Goal: Information Seeking & Learning: Find specific fact

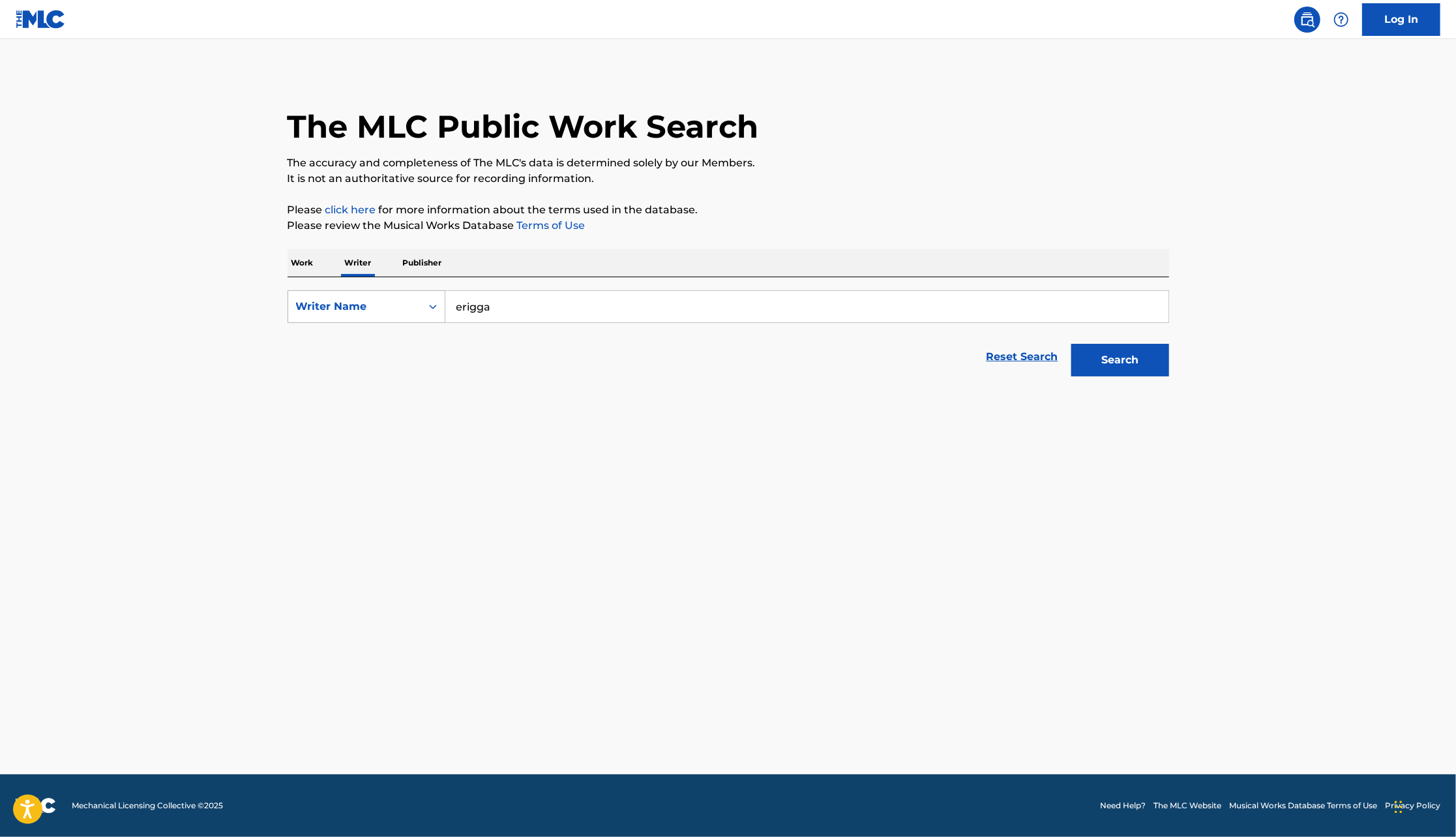
click at [443, 311] on div "SearchWithCriteria061dccf1-c8f7-45fa-bd5a-9c6df06f66e7 Writer Name erigga" at bounding box center [728, 306] width 881 height 32
type input "VISION 2020"
click at [1071, 344] on button "Search" at bounding box center [1120, 359] width 98 height 32
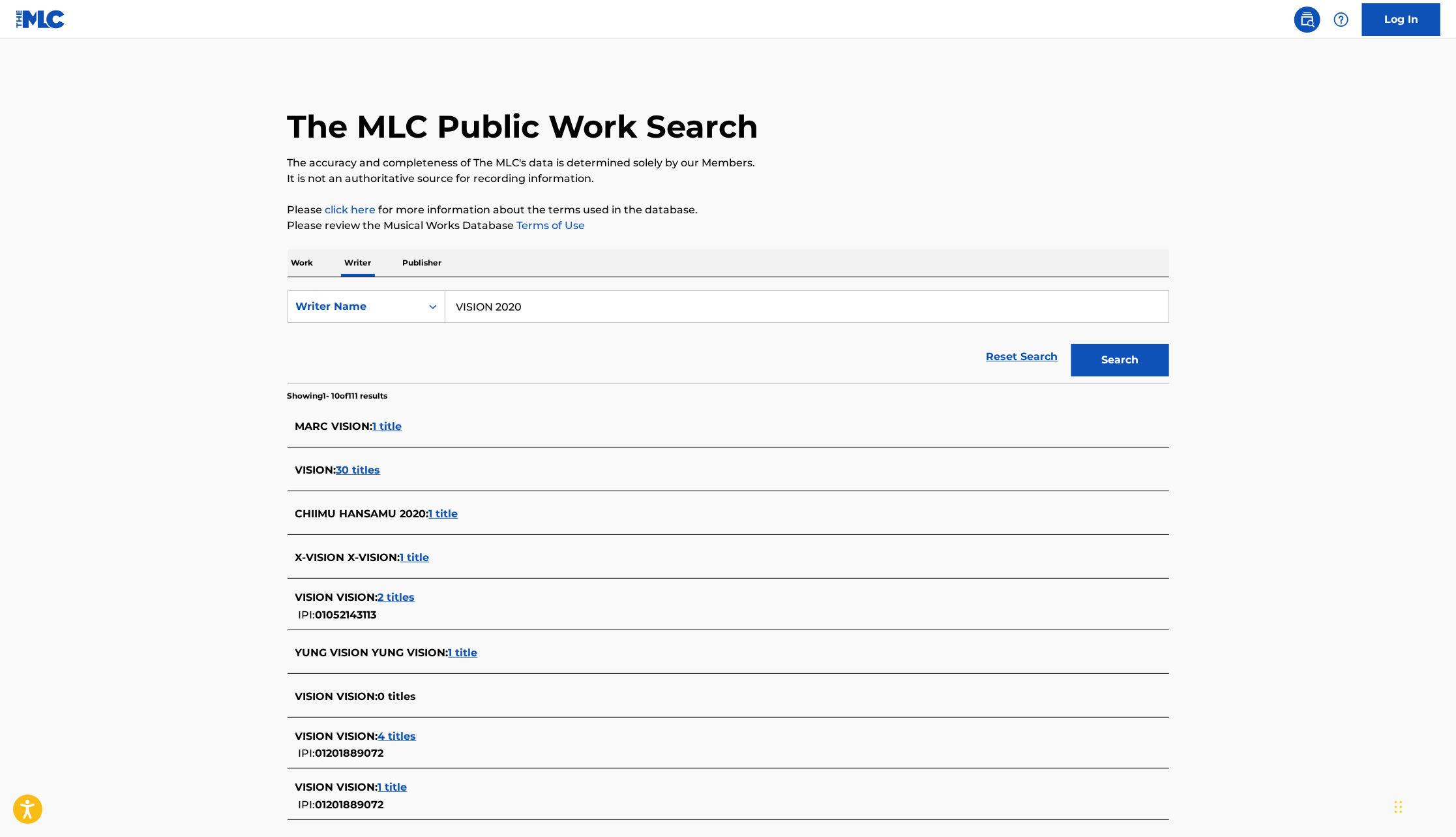
drag, startPoint x: 456, startPoint y: 311, endPoint x: 550, endPoint y: 310, distance: 94.0
click at [547, 310] on input "VISION 2020" at bounding box center [806, 307] width 723 height 31
click at [307, 256] on p "Work" at bounding box center [303, 262] width 30 height 27
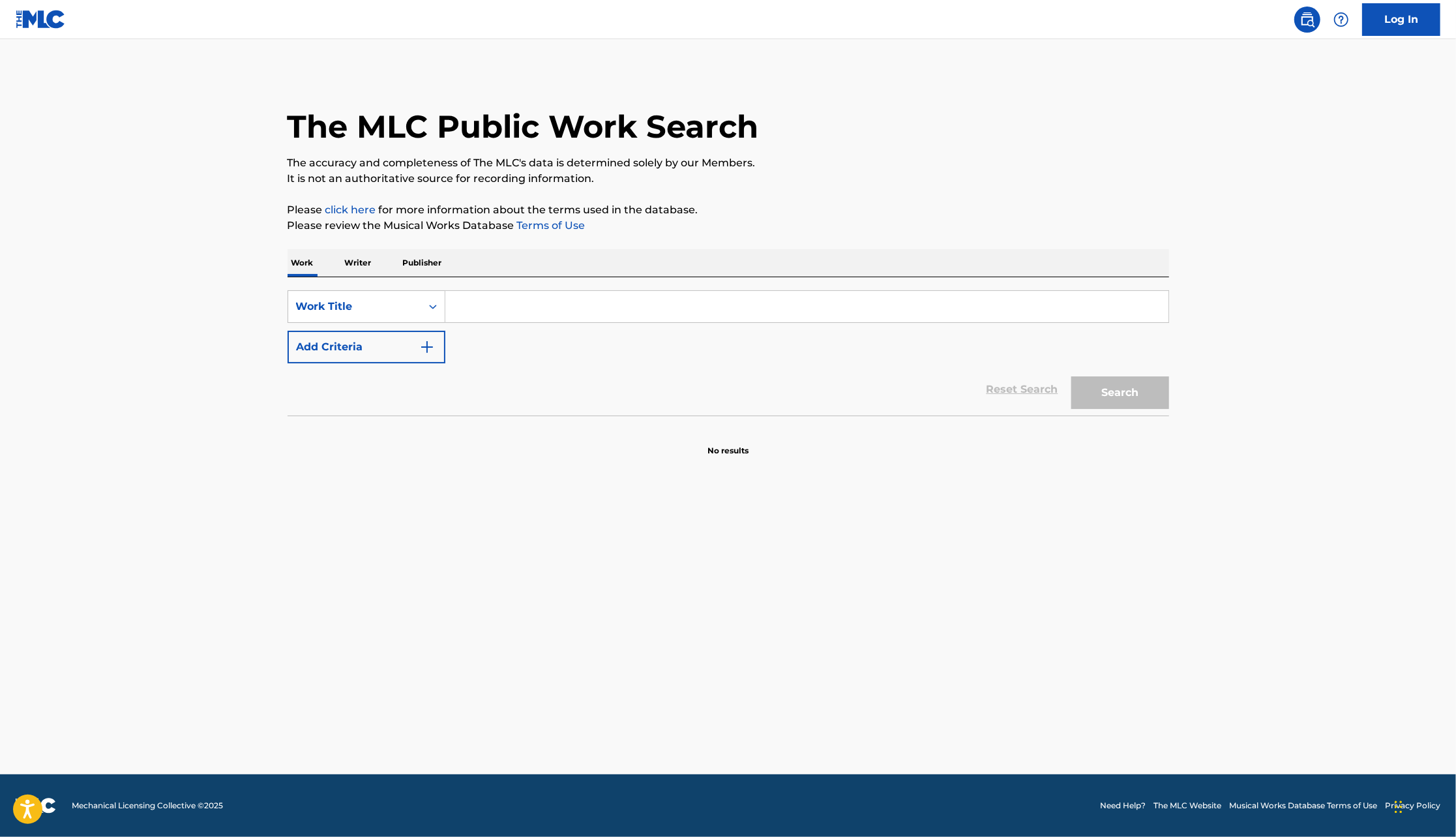
click at [471, 307] on input "Search Form" at bounding box center [806, 307] width 723 height 31
paste input "VISION 2020"
type input "VISION 2020"
click at [1071, 376] on button "Search" at bounding box center [1120, 392] width 98 height 32
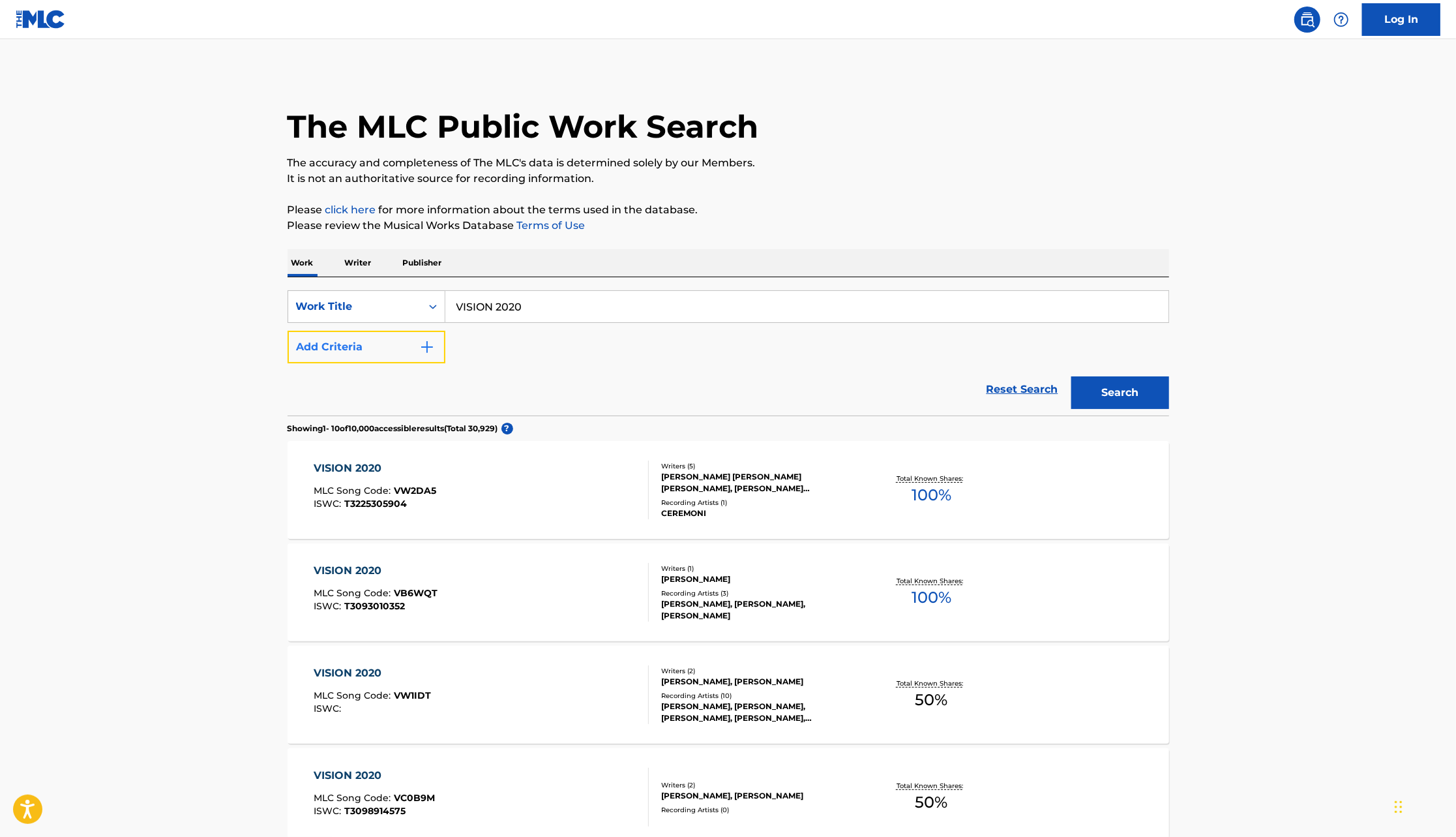
click at [422, 345] on img "Search Form" at bounding box center [428, 347] width 16 height 16
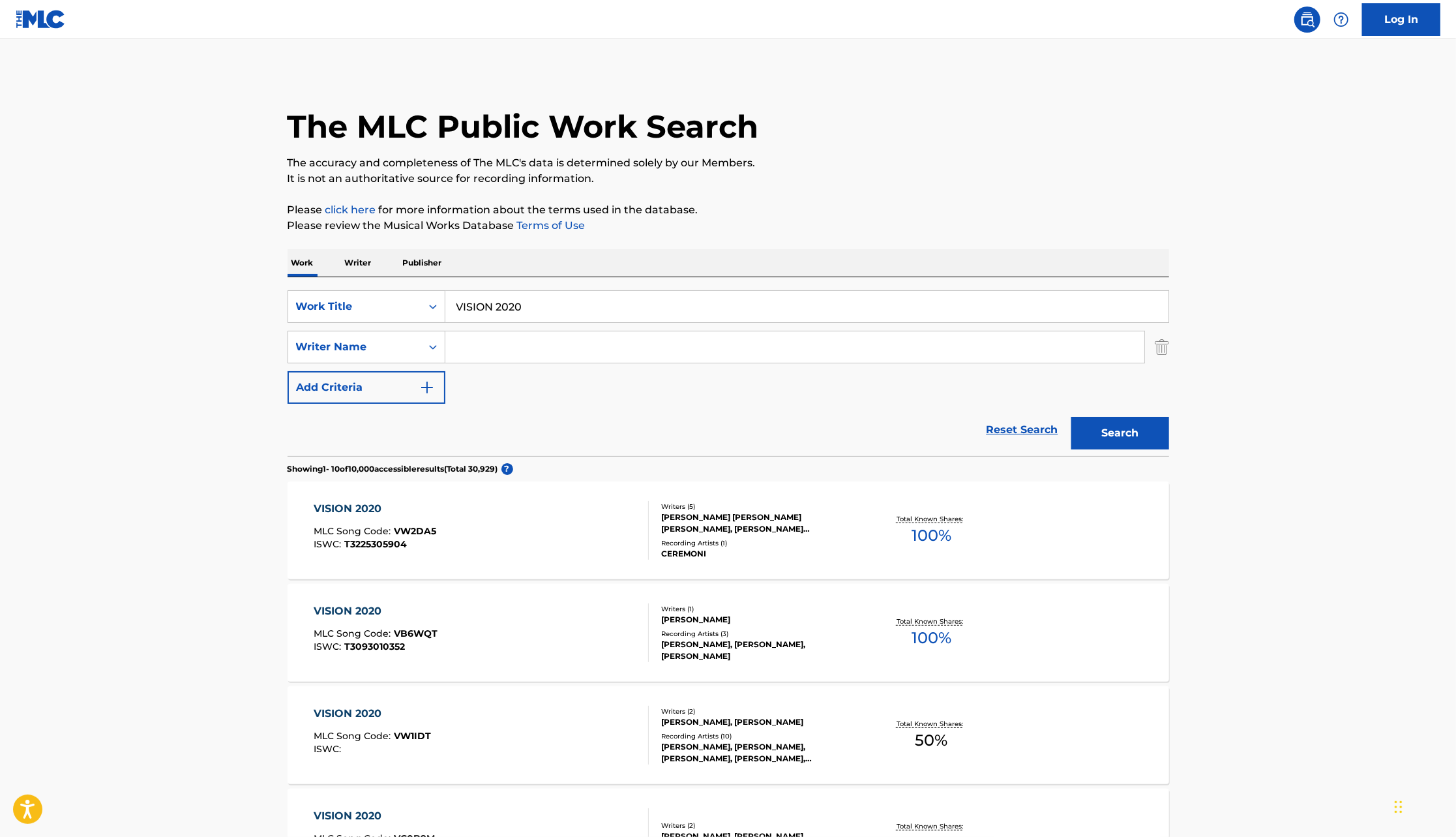
click at [466, 353] on input "Search Form" at bounding box center [794, 347] width 699 height 31
click at [1071, 417] on button "Search" at bounding box center [1120, 433] width 98 height 32
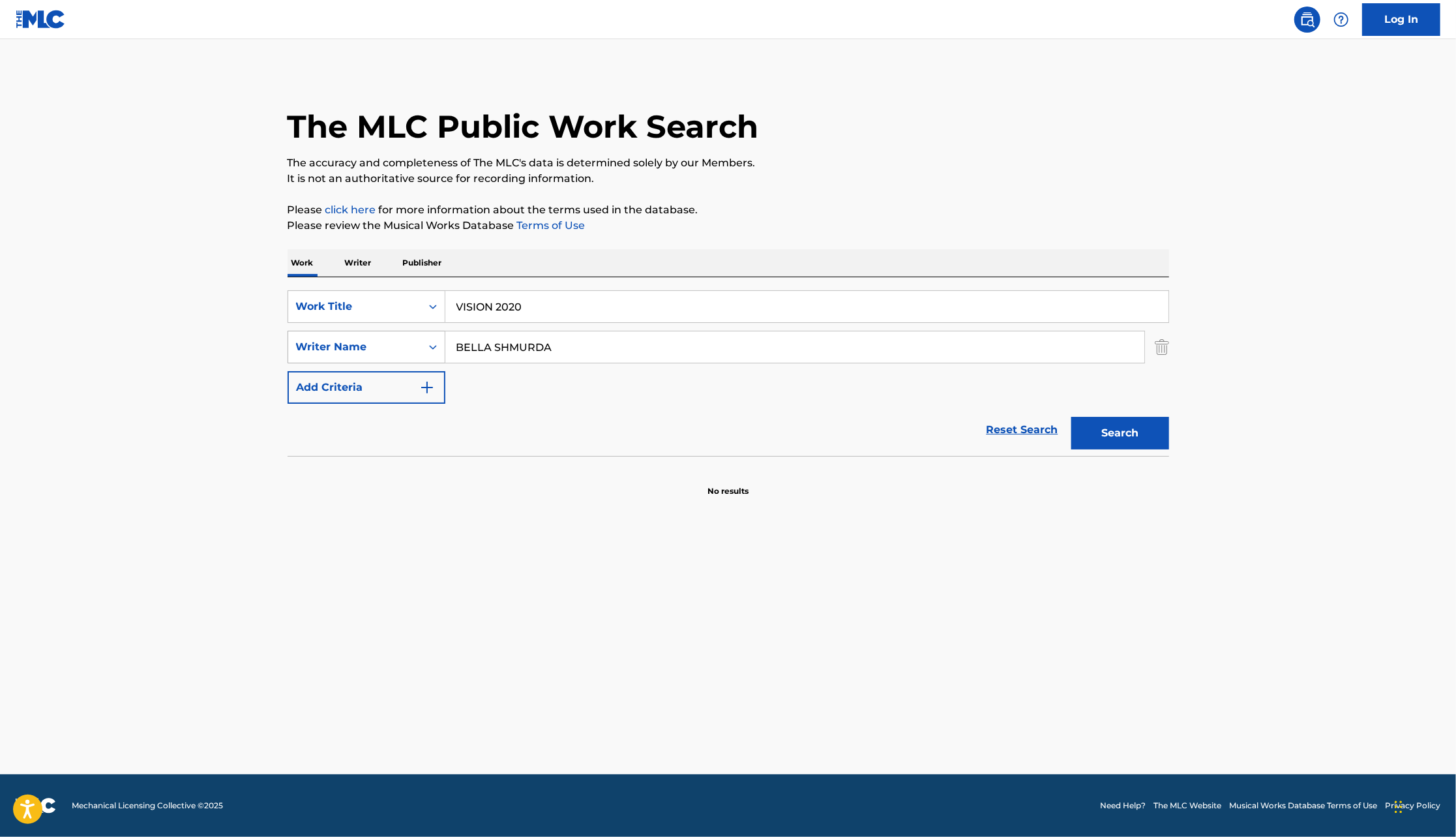
drag, startPoint x: 562, startPoint y: 353, endPoint x: 425, endPoint y: 351, distance: 137.0
click at [425, 351] on div "SearchWithCriteriaba60be92-0d41-4485-a3ac-1aa6f0b45f5b Writer Name BELLA SHMURDA" at bounding box center [728, 346] width 881 height 32
type input "AKINBIYI"
click at [1071, 417] on button "Search" at bounding box center [1120, 433] width 98 height 32
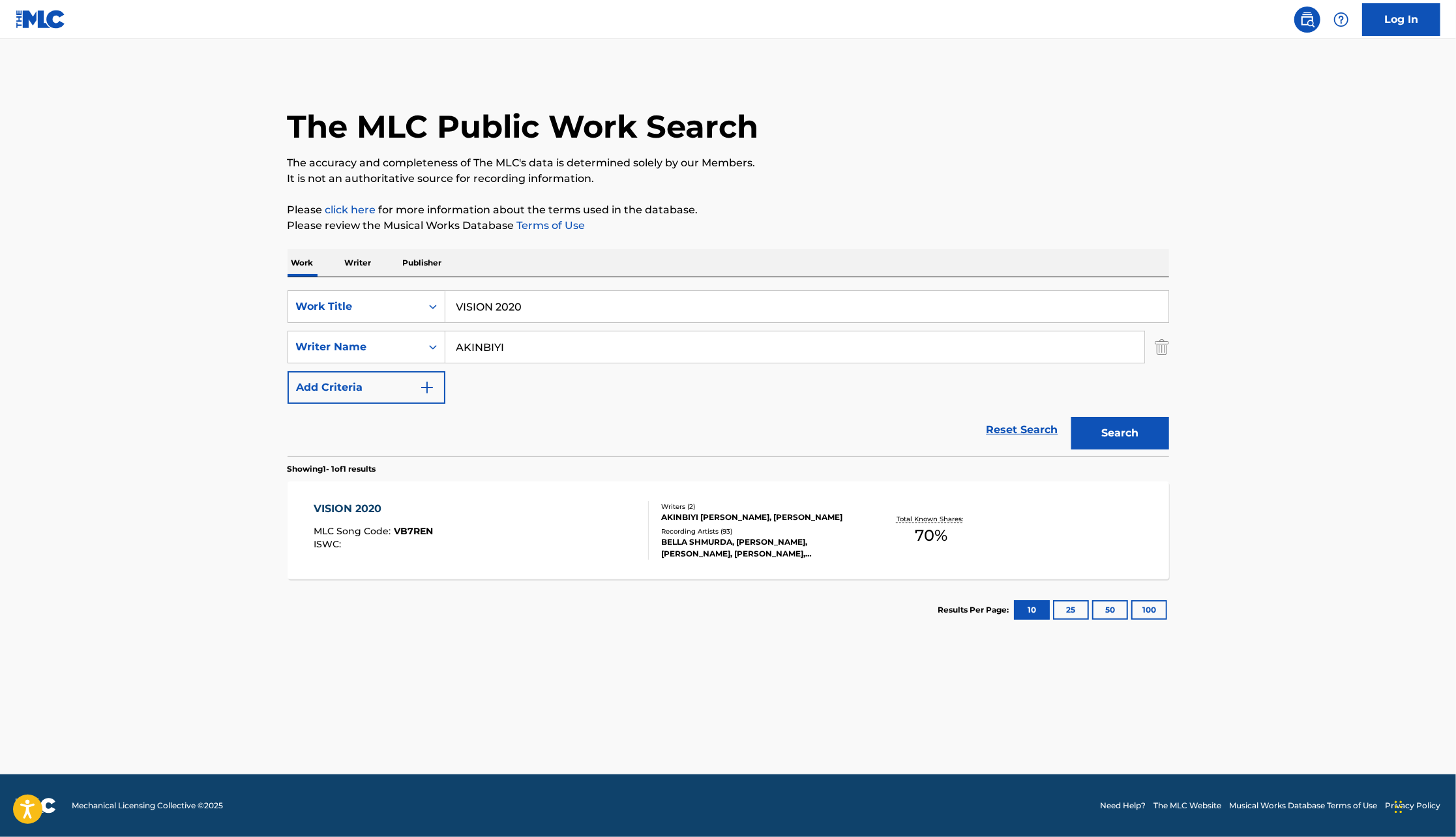
click at [693, 536] on div "BELLA SHMURDA, [PERSON_NAME], [PERSON_NAME], [PERSON_NAME], [PERSON_NAME]" at bounding box center [759, 548] width 197 height 24
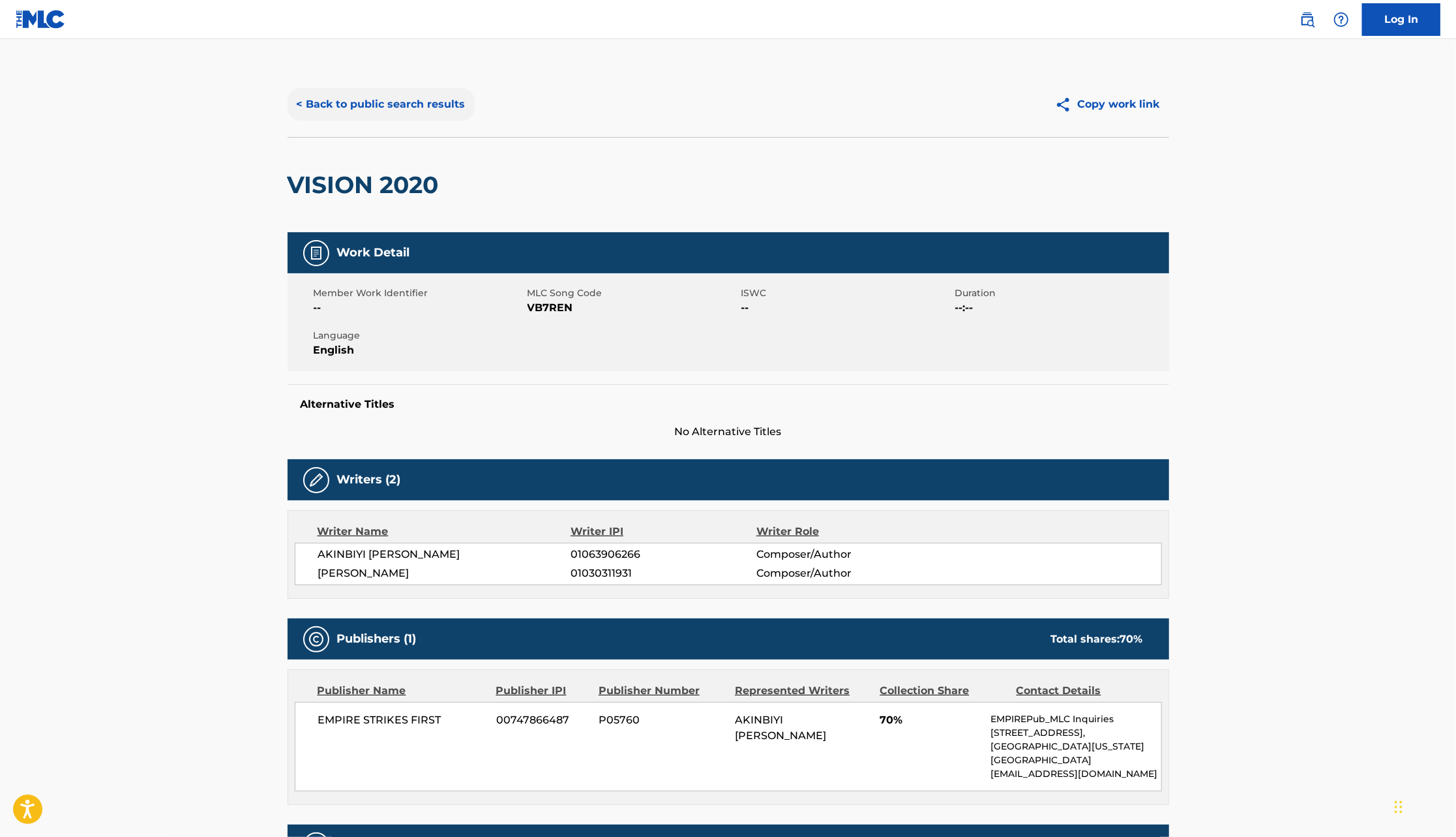
click at [401, 94] on button "< Back to public search results" at bounding box center [381, 104] width 187 height 32
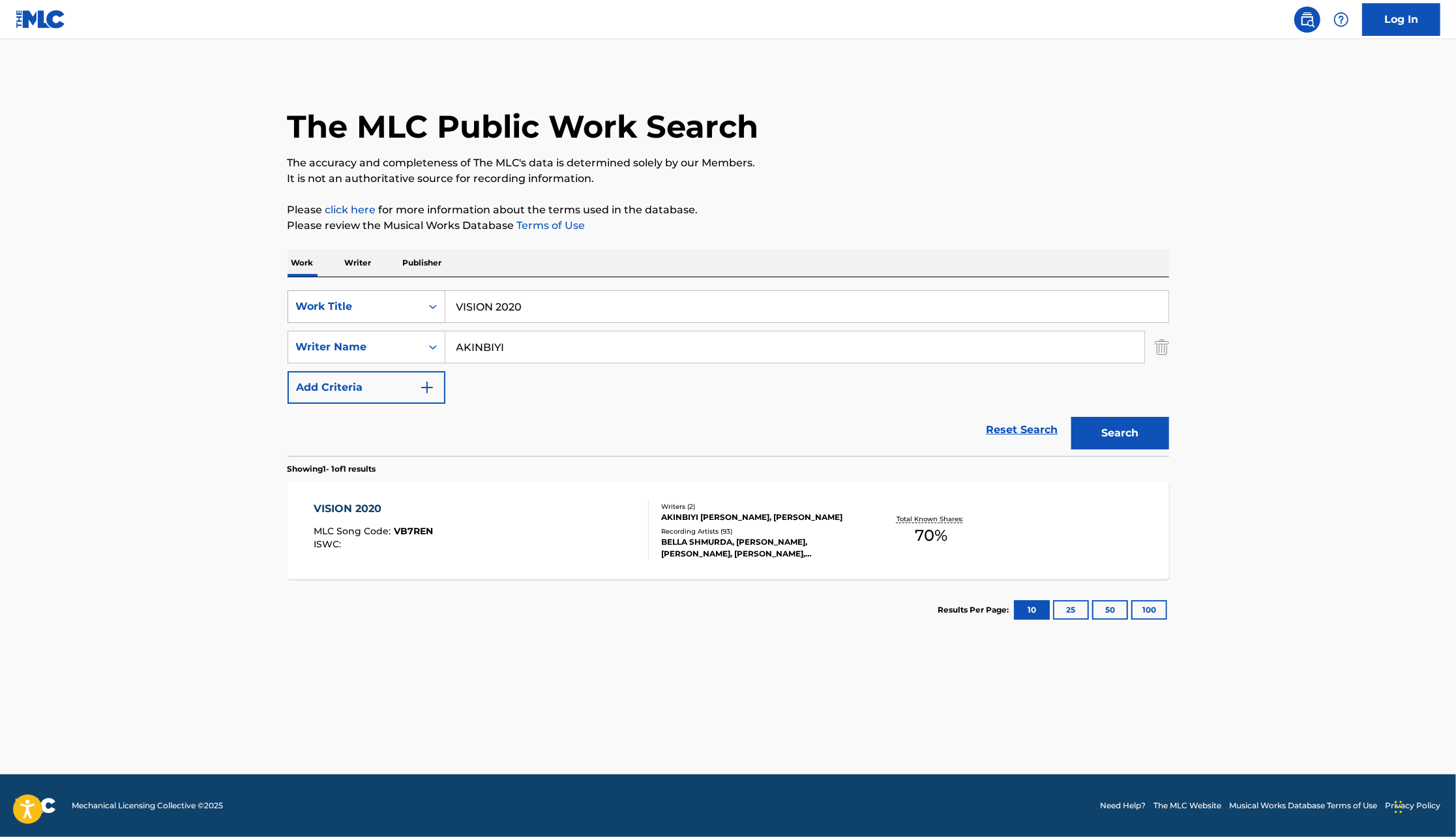
drag, startPoint x: 535, startPoint y: 310, endPoint x: 432, endPoint y: 311, distance: 103.0
click at [432, 311] on div "SearchWithCriteriaa920b6b3-ca6e-4ef0-9daf-f20099e56d45 Work Title VISION 2020" at bounding box center [728, 306] width 881 height 32
type input "UPGRADE"
click at [1071, 417] on button "Search" at bounding box center [1120, 433] width 98 height 32
click at [762, 527] on div "Recording Artists ( 47 )" at bounding box center [759, 531] width 197 height 10
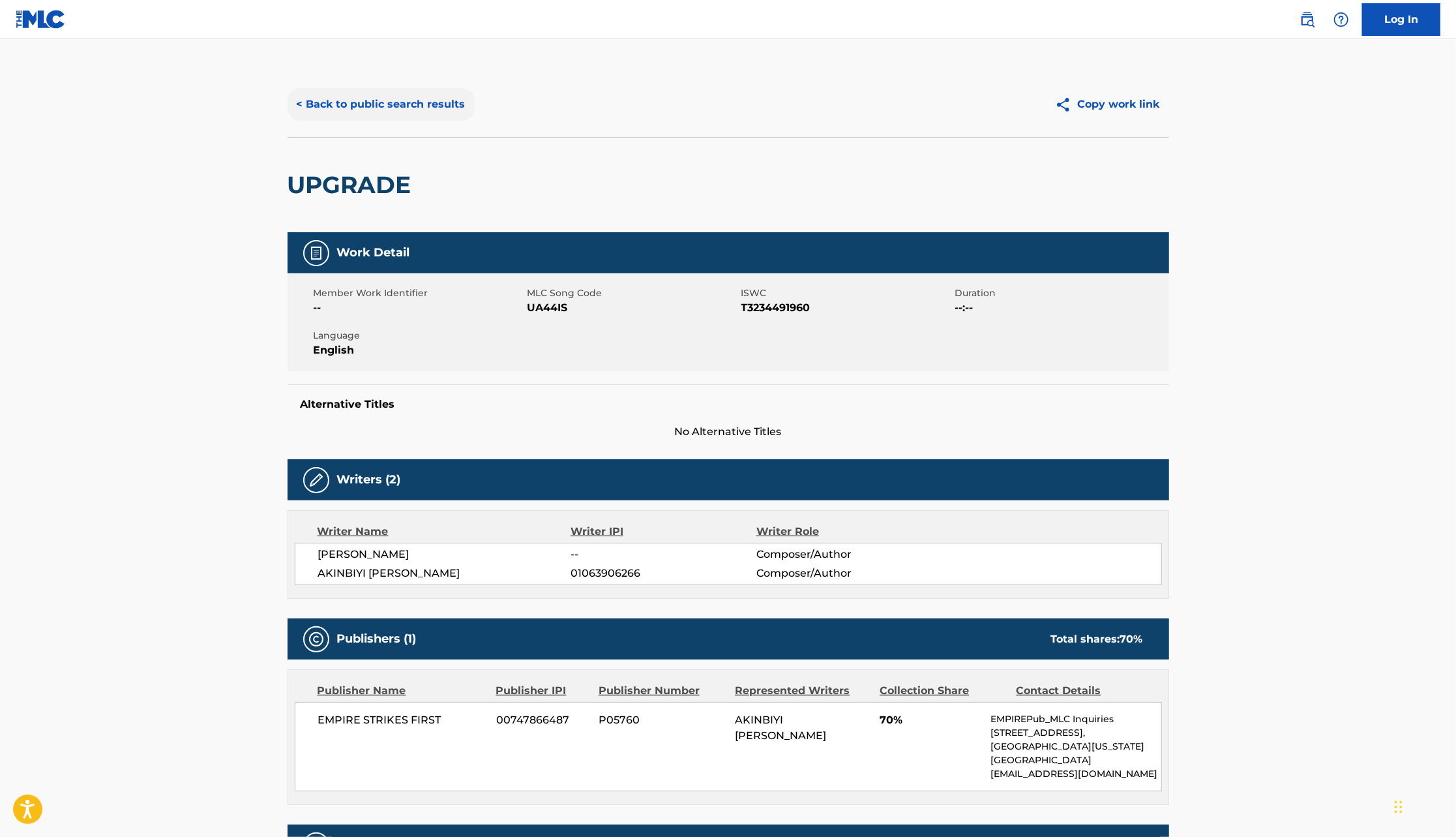
click at [332, 110] on button "< Back to public search results" at bounding box center [381, 104] width 187 height 32
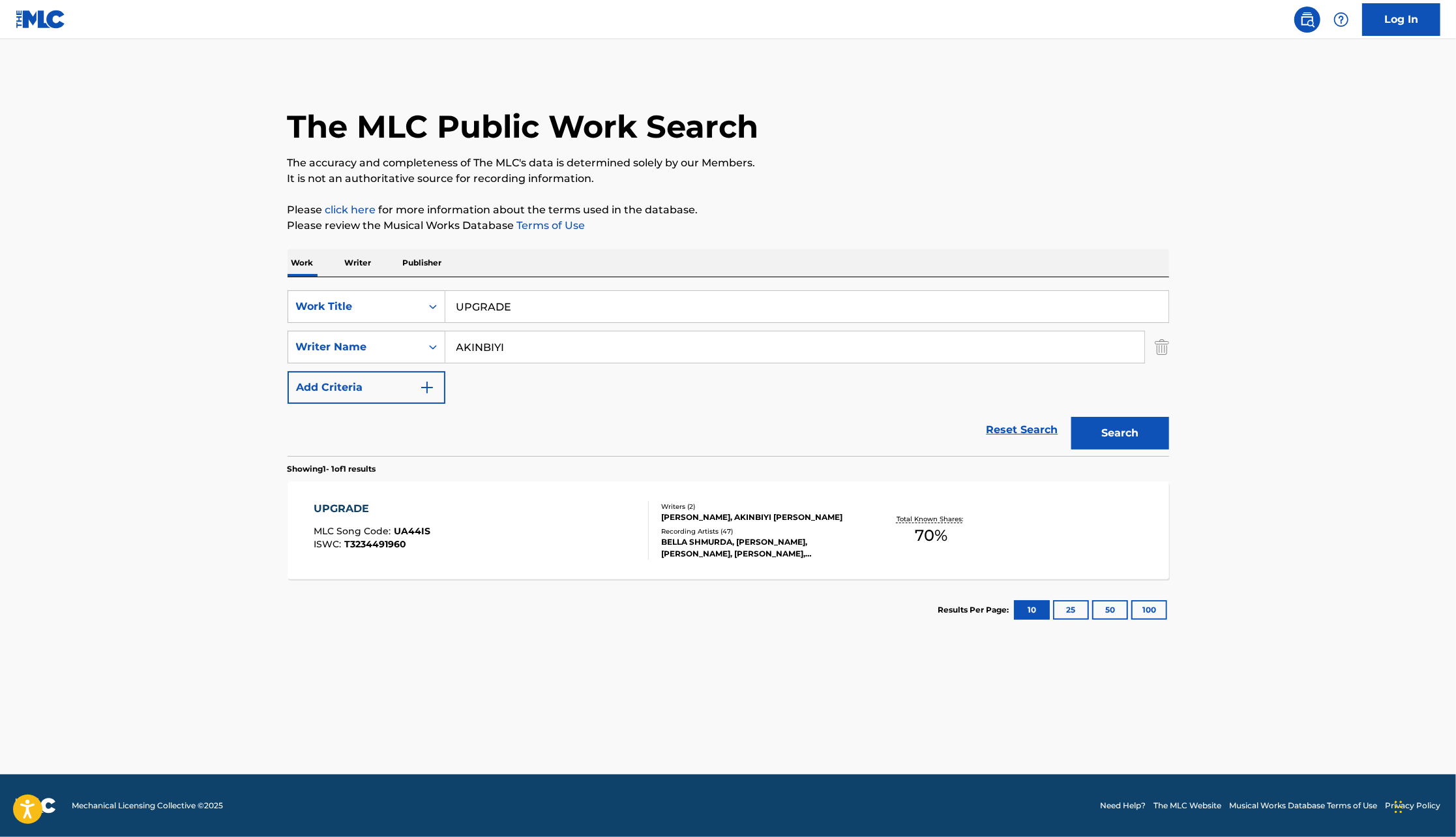
drag, startPoint x: 526, startPoint y: 308, endPoint x: 448, endPoint y: 311, distance: 78.1
click at [448, 311] on input "UPGRADE" at bounding box center [806, 307] width 723 height 31
click at [1071, 417] on button "Search" at bounding box center [1120, 433] width 98 height 32
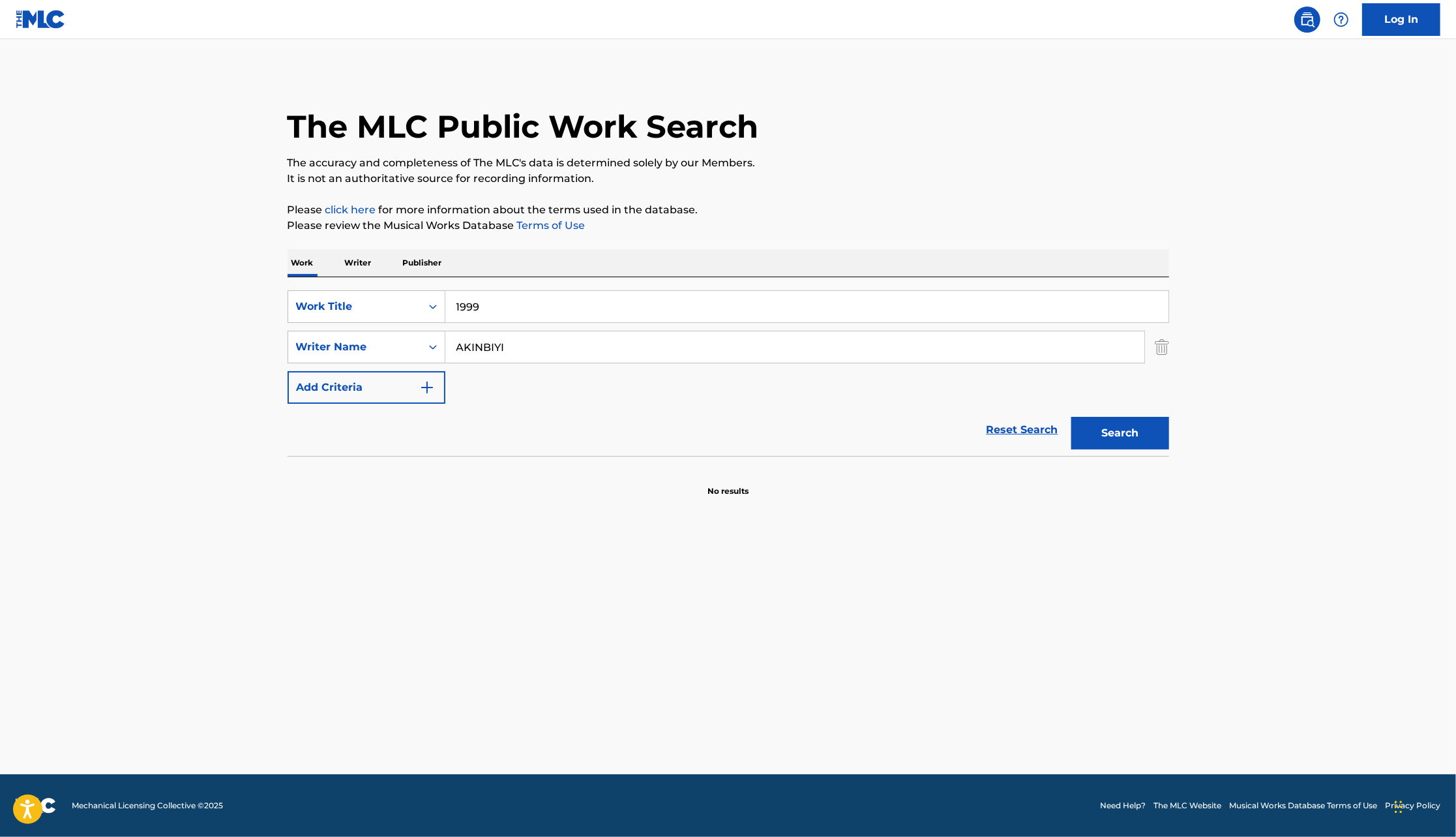
type input "1999"
click at [1071, 417] on button "Search" at bounding box center [1120, 433] width 98 height 32
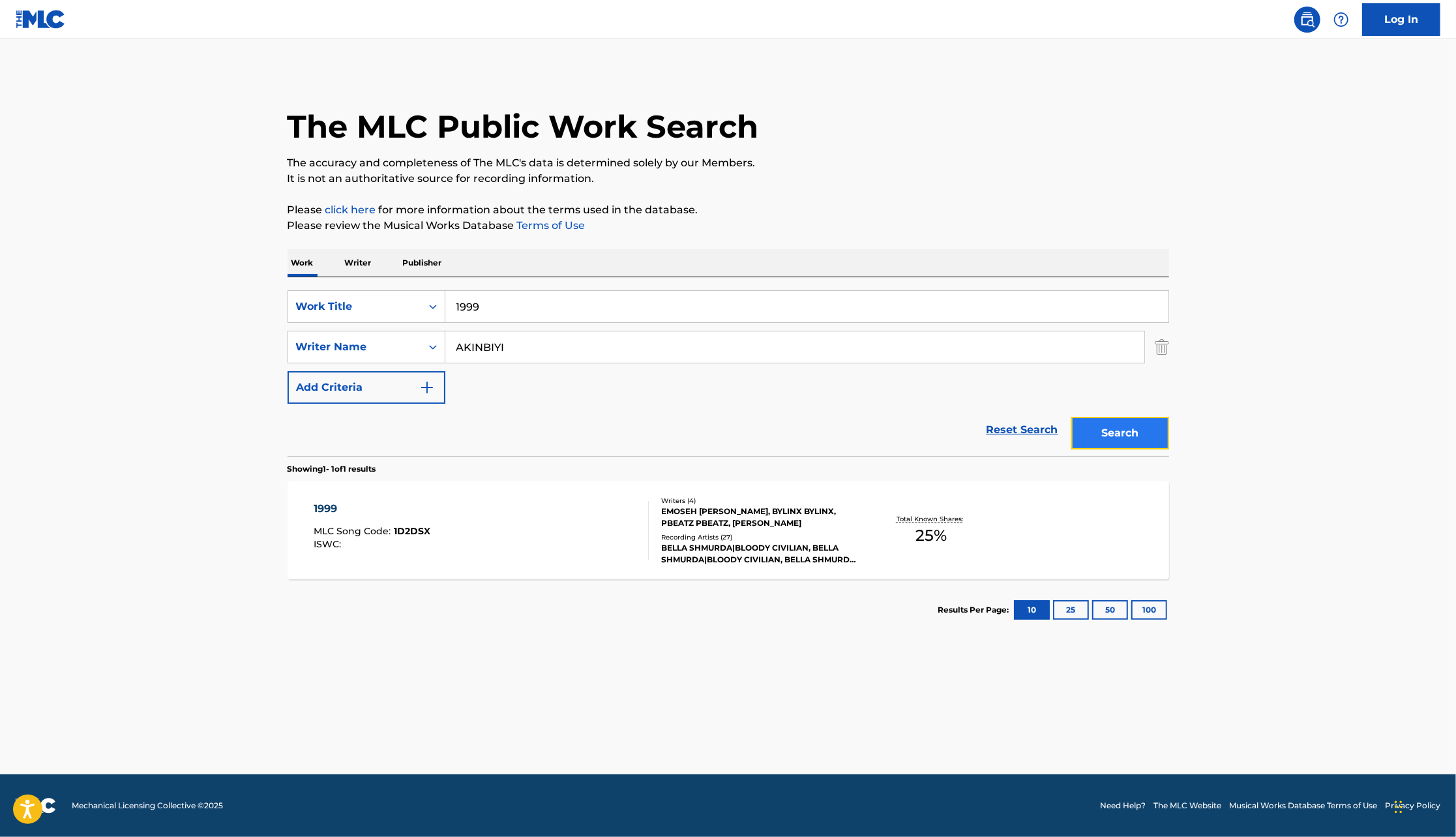
click at [1119, 440] on button "Search" at bounding box center [1120, 433] width 98 height 32
click at [930, 525] on span "25 %" at bounding box center [931, 535] width 31 height 24
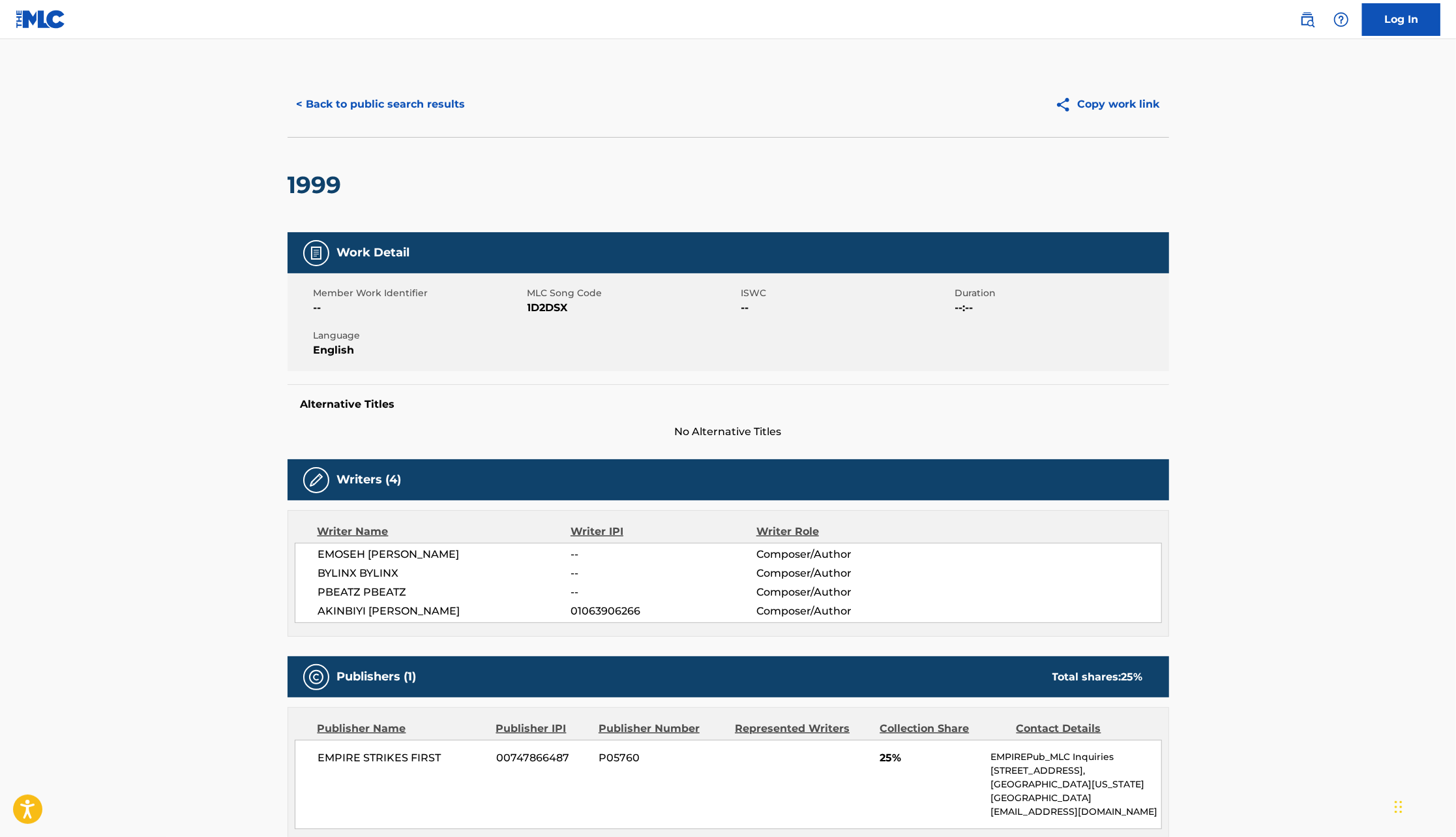
click at [373, 594] on span "PBEATZ PBEATZ" at bounding box center [444, 592] width 253 height 16
click at [387, 90] on button "< Back to public search results" at bounding box center [381, 104] width 187 height 32
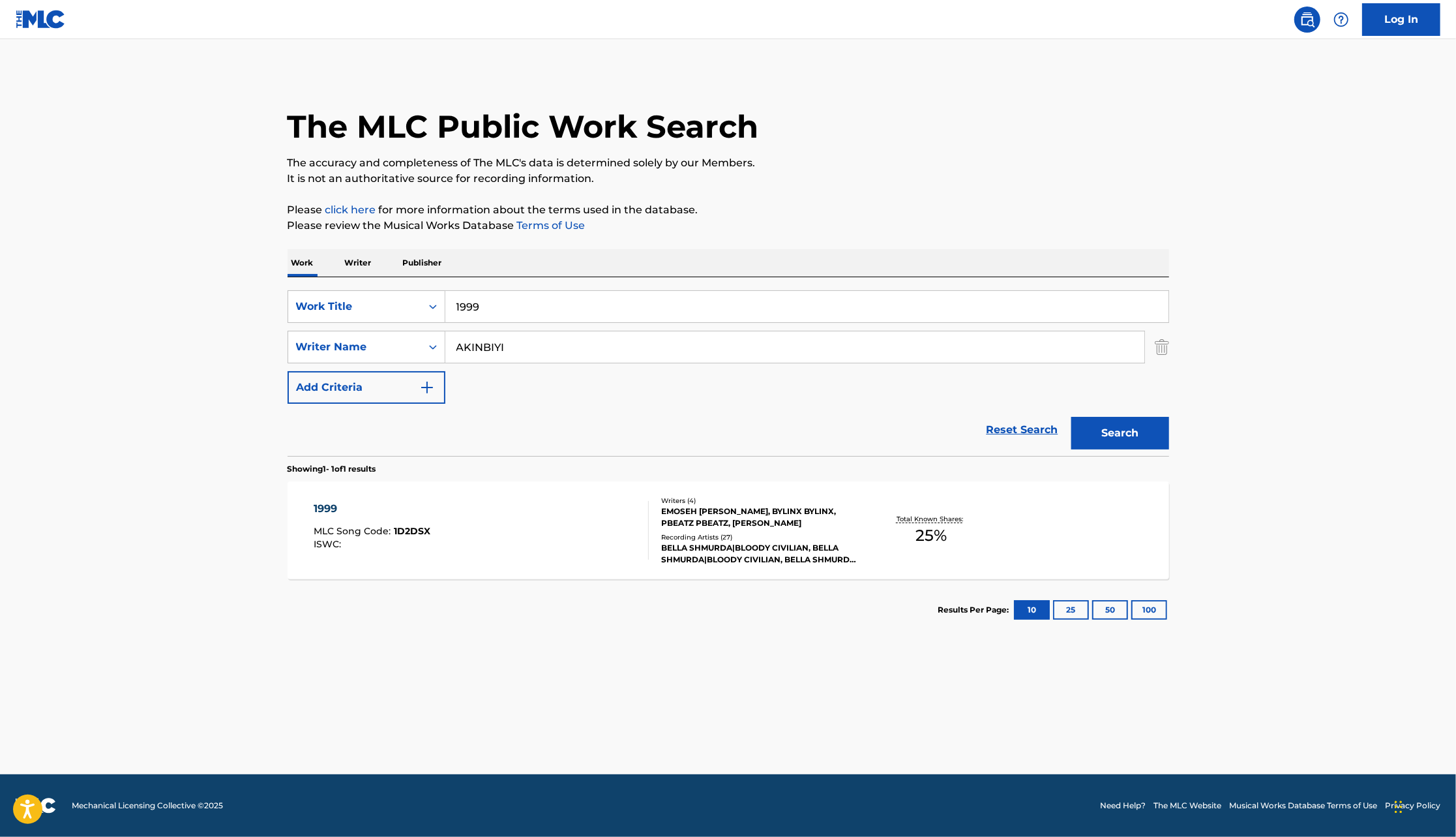
click at [366, 260] on p "Writer" at bounding box center [359, 262] width 35 height 27
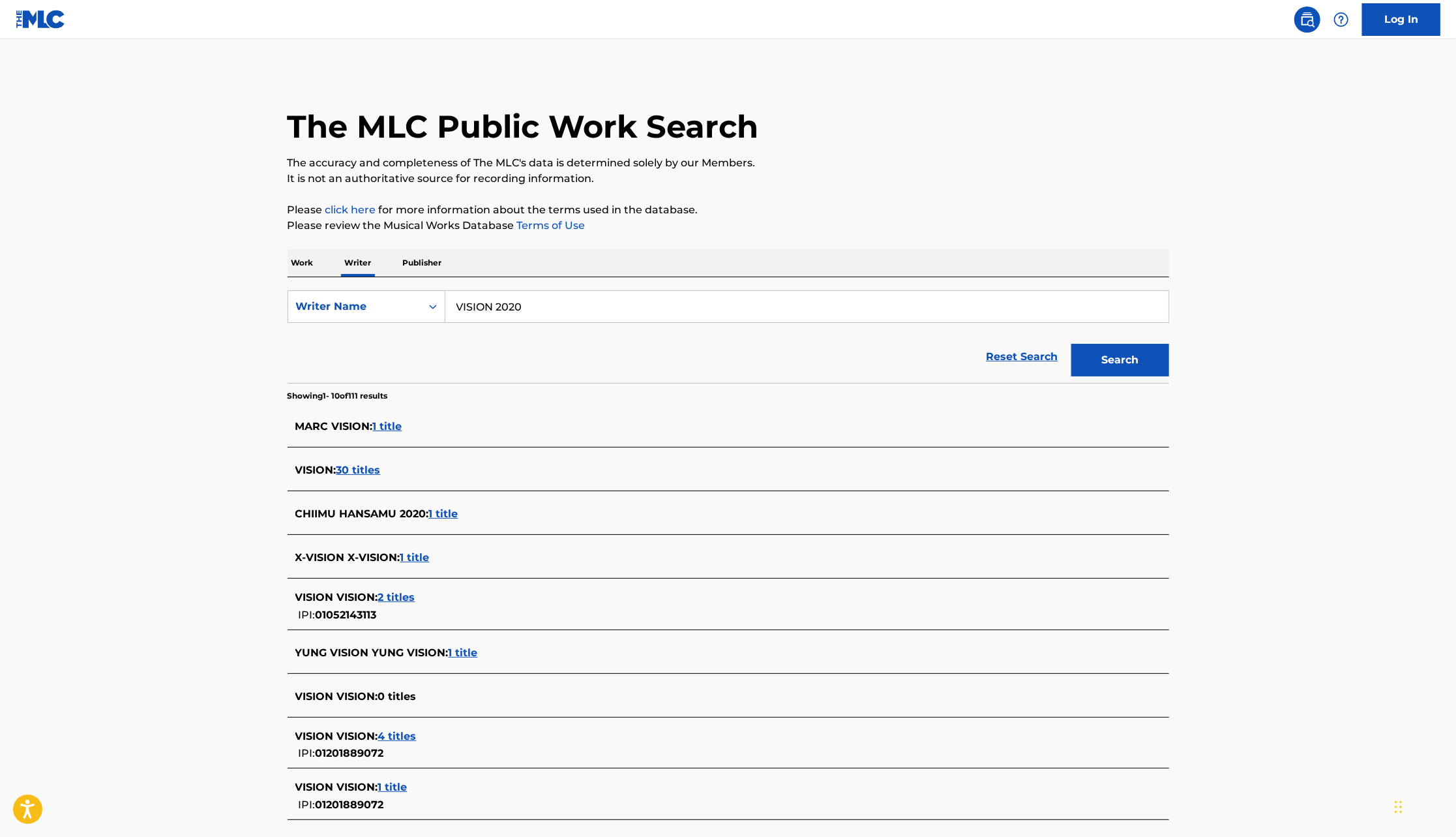
click at [517, 307] on input "VISION 2020" at bounding box center [806, 307] width 723 height 31
type input "BYLINX BYLINX"
click at [1071, 344] on button "Search" at bounding box center [1120, 359] width 98 height 32
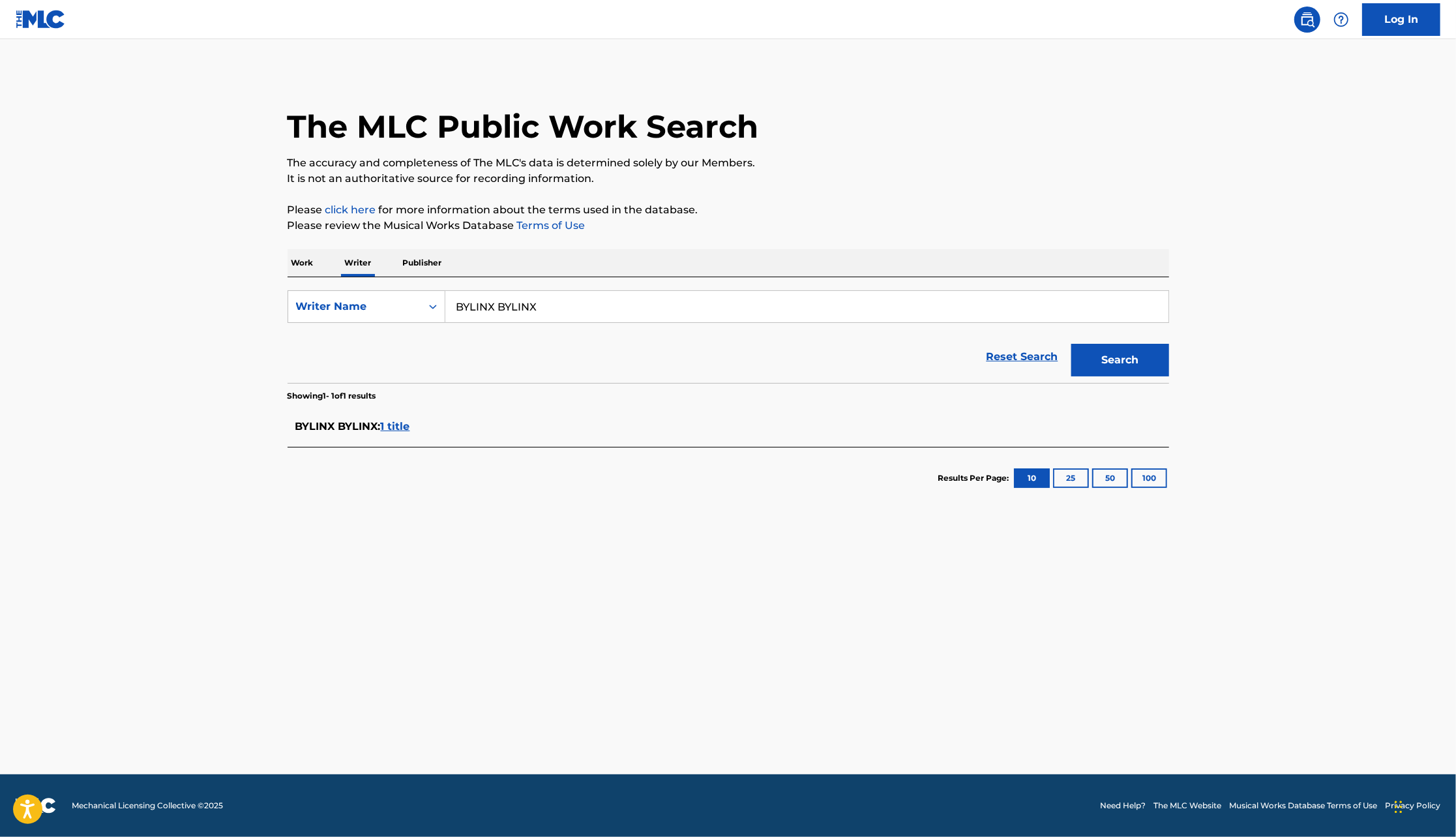
click at [389, 441] on div "BYLINX BYLINX : 1 title" at bounding box center [728, 427] width 881 height 31
click at [394, 431] on span "1 title" at bounding box center [396, 426] width 30 height 12
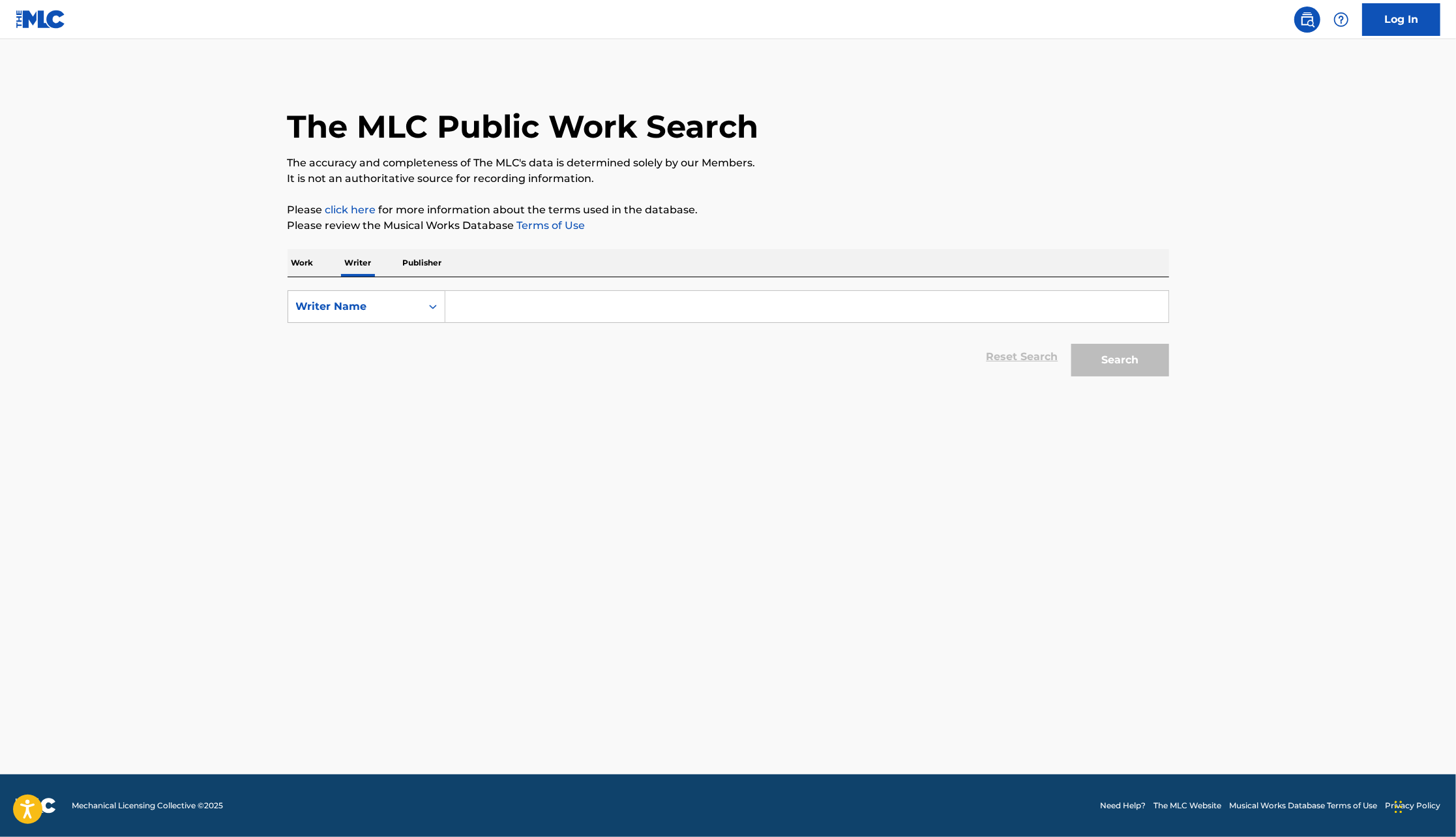
click at [670, 317] on input "Search Form" at bounding box center [806, 307] width 723 height 31
type input "BYLINX"
click at [1071, 344] on button "Search" at bounding box center [1120, 359] width 98 height 32
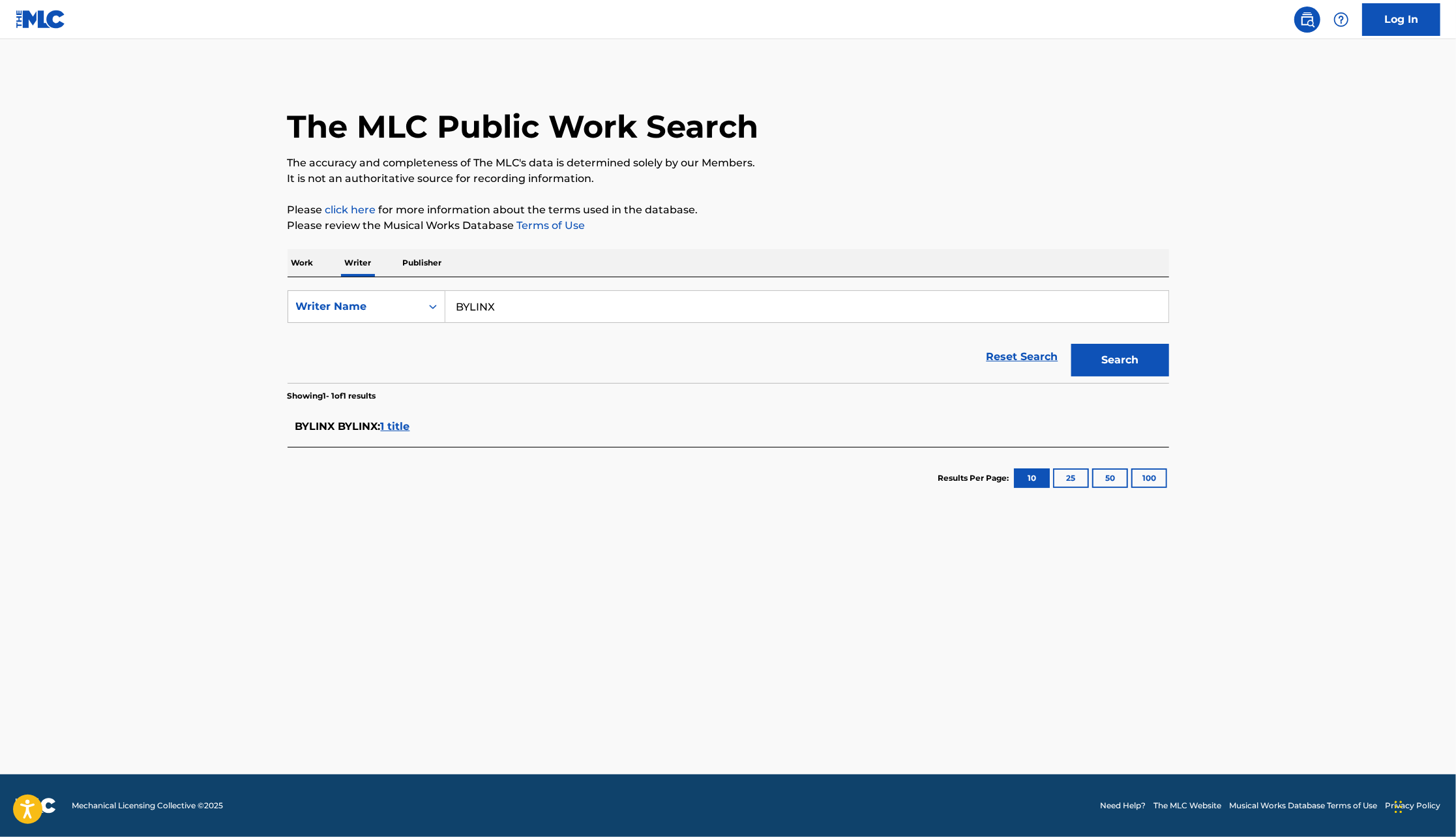
click at [307, 268] on p "Work" at bounding box center [303, 262] width 30 height 27
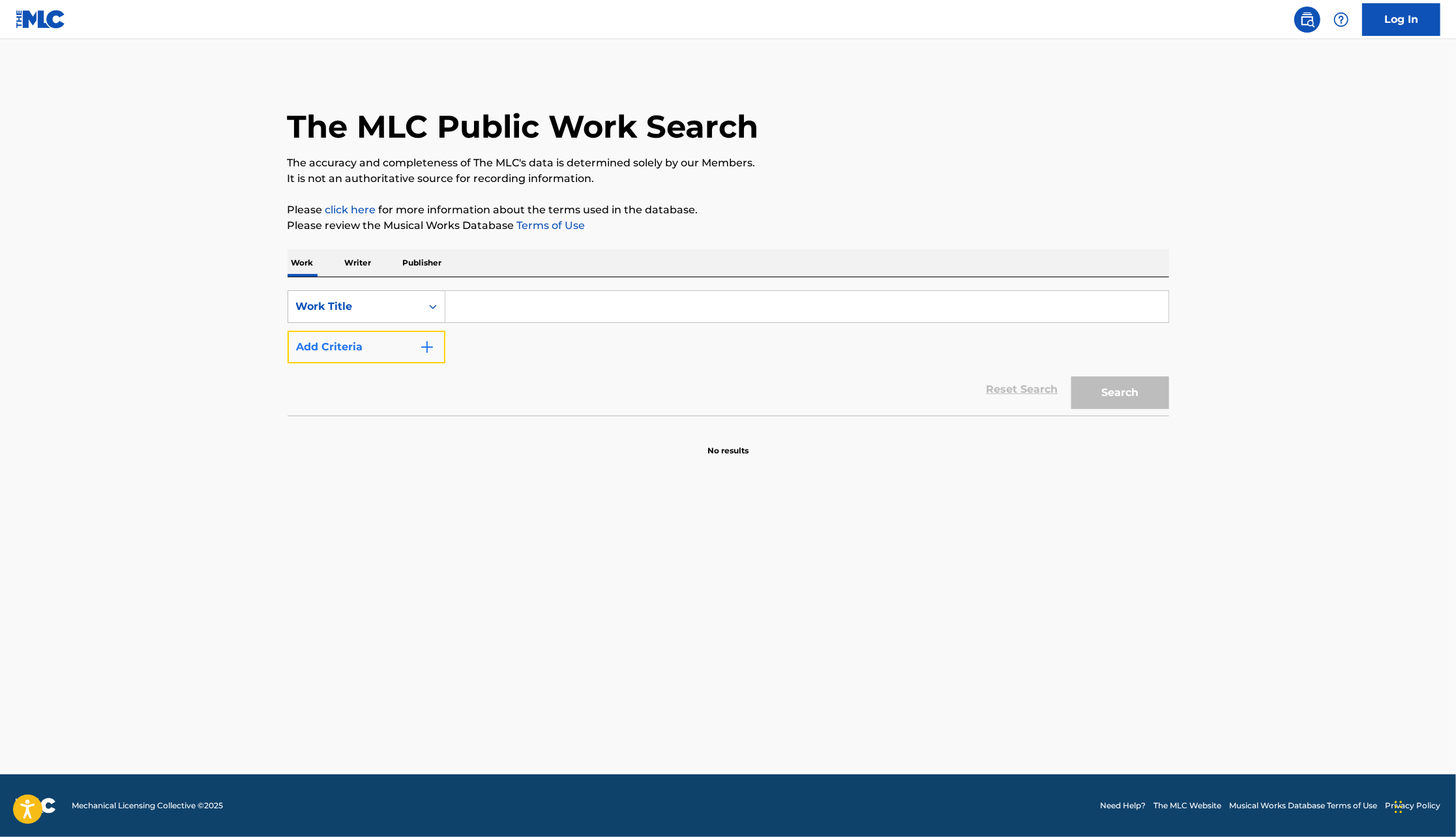
click at [435, 349] on button "Add Criteria" at bounding box center [366, 346] width 157 height 32
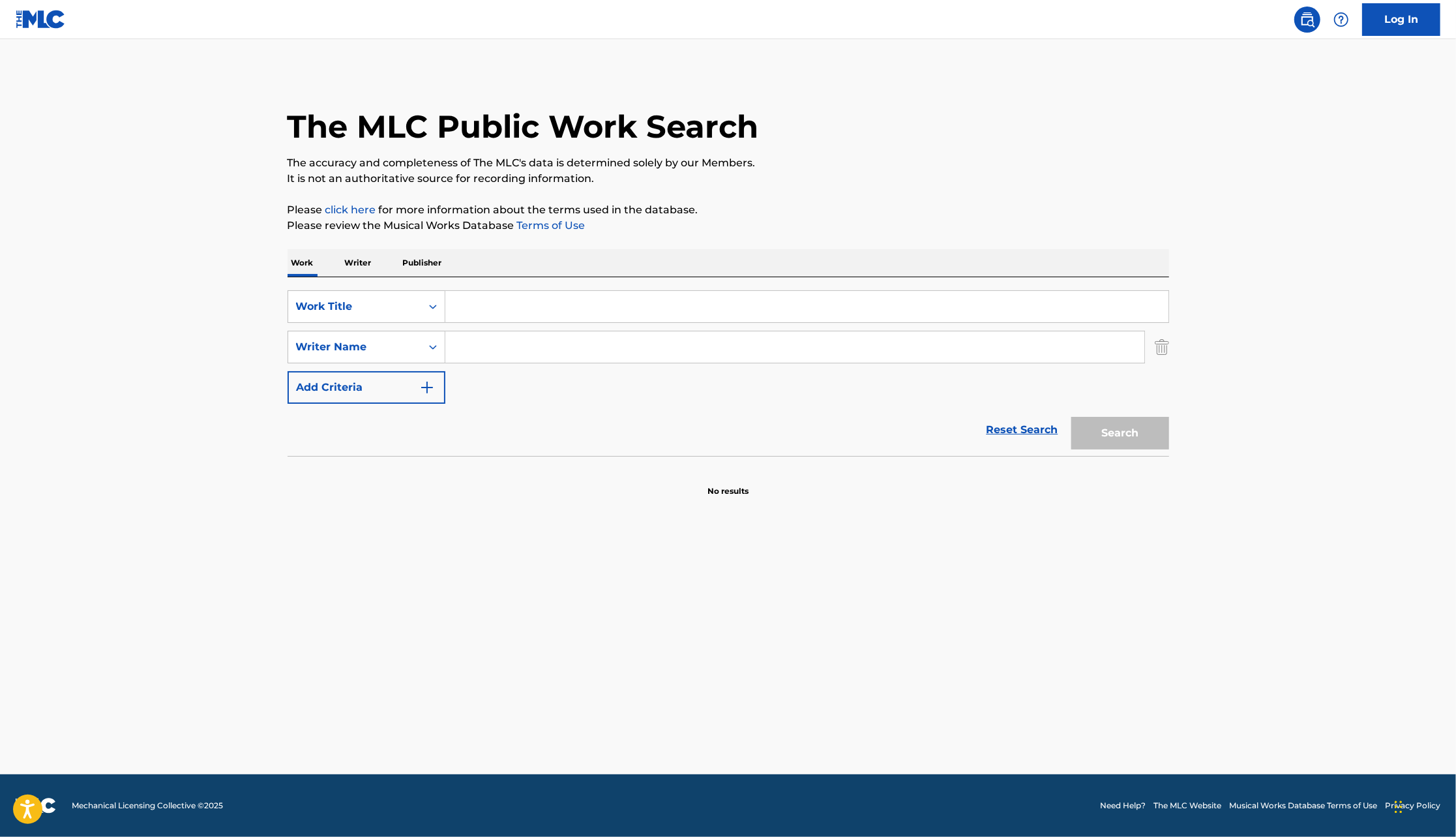
click at [470, 310] on input "Search Form" at bounding box center [806, 307] width 723 height 31
type input "LIQUOR"
click at [481, 345] on input "Search Form" at bounding box center [794, 347] width 699 height 31
type input "AKINBIYI"
click at [1071, 417] on button "Search" at bounding box center [1120, 433] width 98 height 32
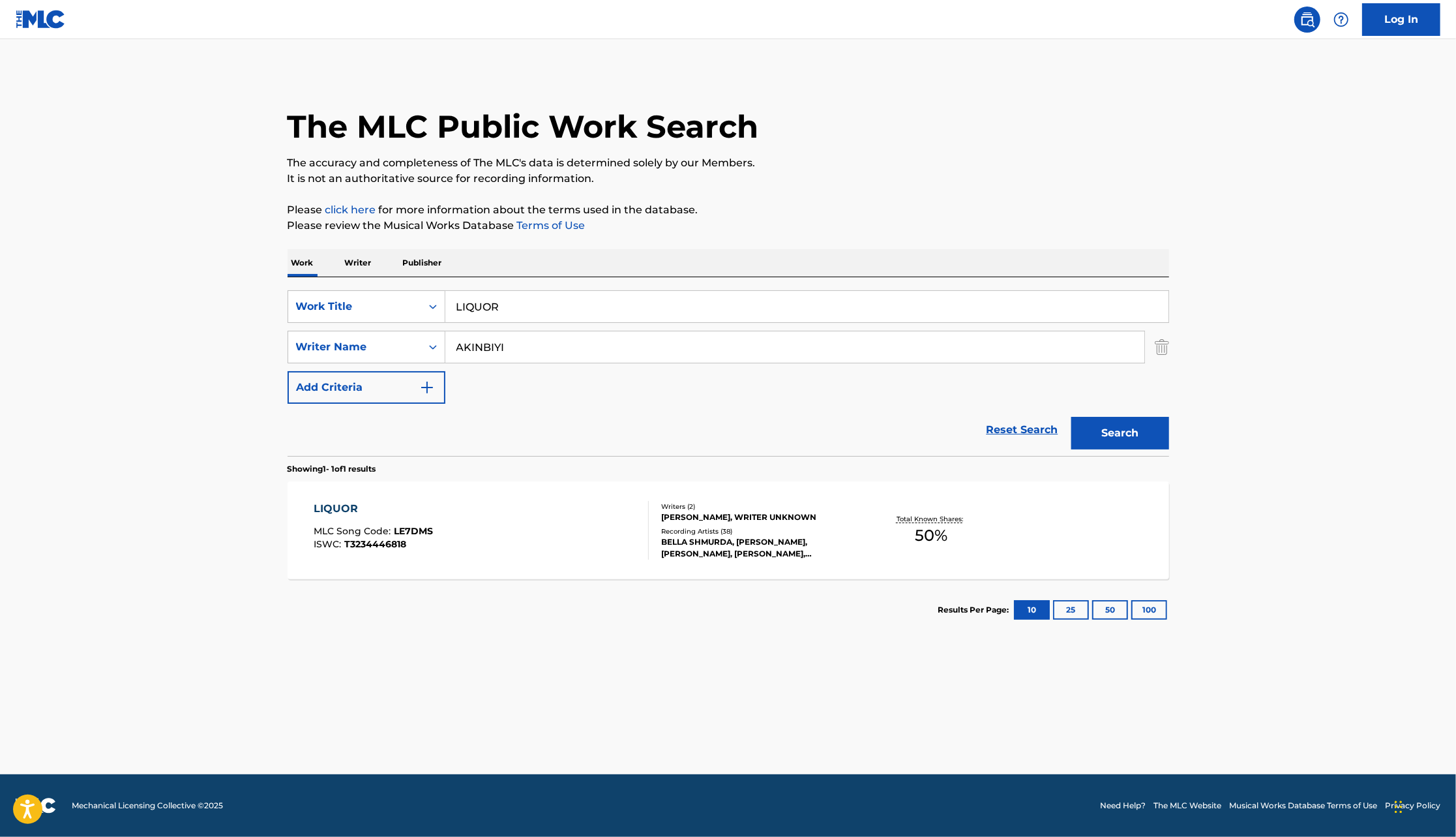
click at [874, 541] on div "Total Known Shares: 50 %" at bounding box center [931, 530] width 147 height 39
drag, startPoint x: 512, startPoint y: 313, endPoint x: 430, endPoint y: 310, distance: 82.1
click at [430, 310] on div "SearchWithCriteriadee9d2e5-4445-4499-aaf8-7eacefd23a81 Work Title LIQUOR" at bounding box center [728, 306] width 881 height 32
type input "JAIYE"
drag, startPoint x: 517, startPoint y: 349, endPoint x: 411, endPoint y: 348, distance: 106.0
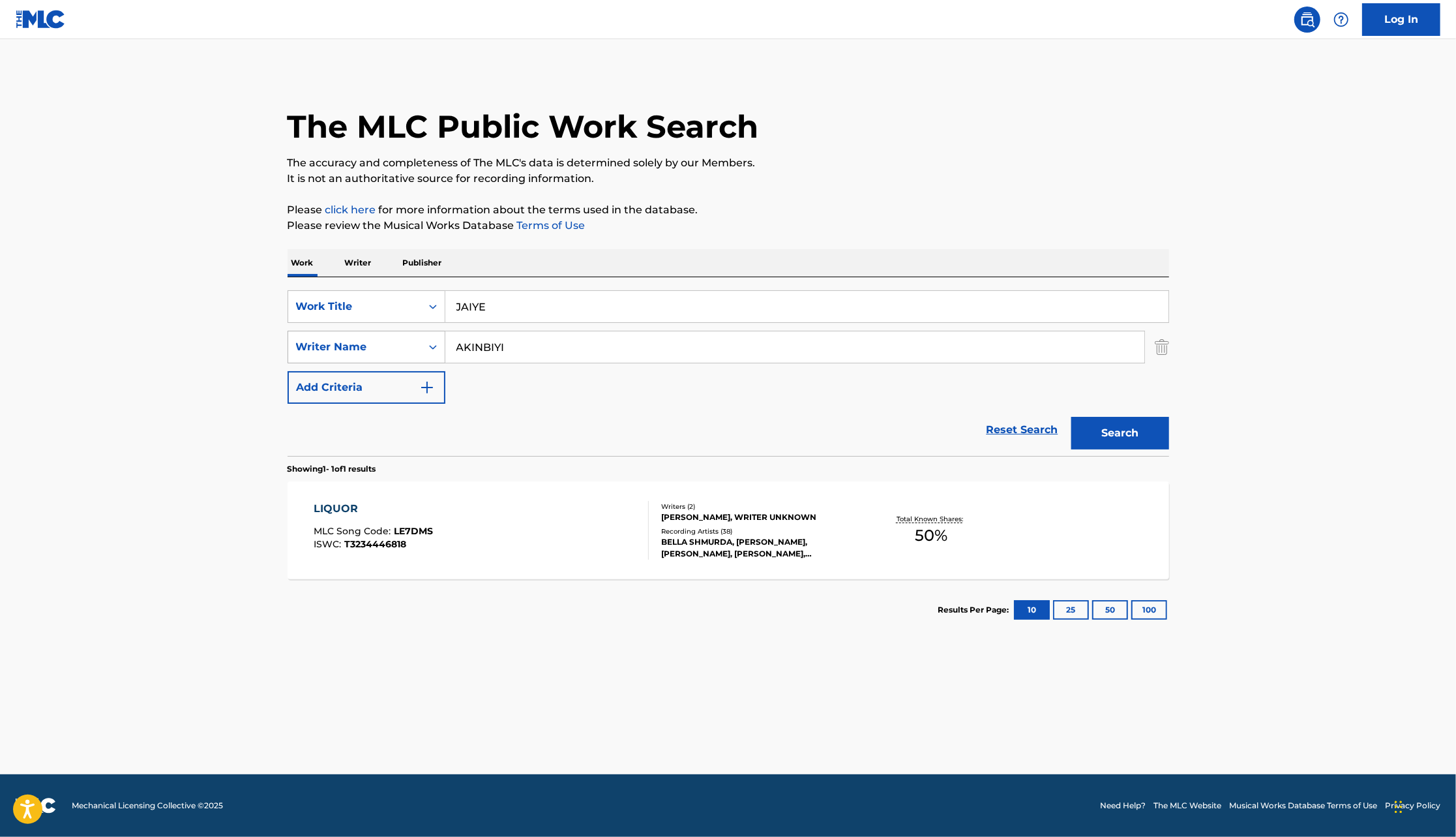
click at [411, 348] on div "SearchWithCriteriad729b594-3eb2-4497-966d-13e73afd747e Writer Name [PERSON_NAME]" at bounding box center [728, 346] width 881 height 32
paste input "[PERSON_NAME]"
click at [1071, 417] on button "Search" at bounding box center [1120, 433] width 98 height 32
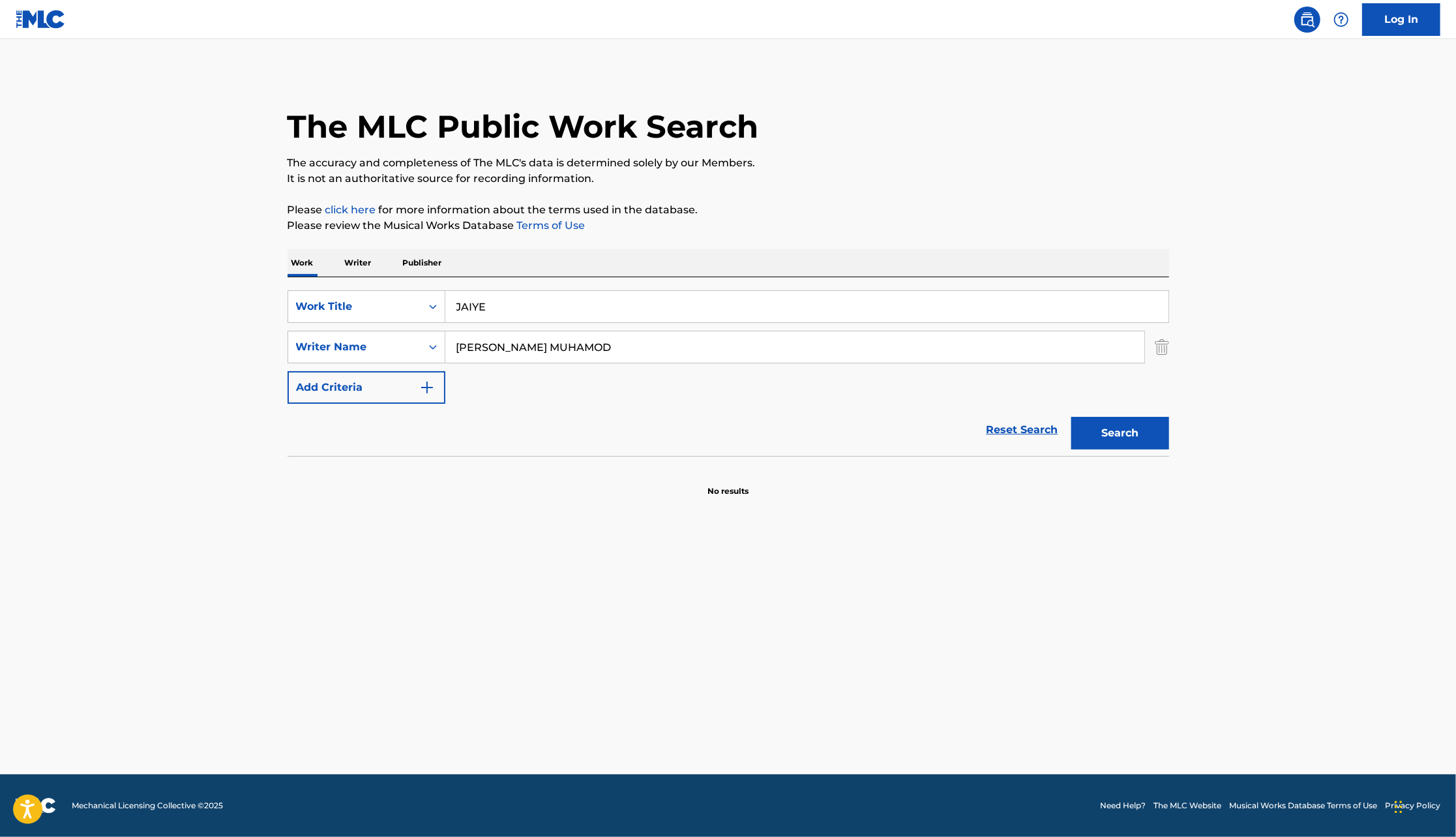
drag, startPoint x: 607, startPoint y: 342, endPoint x: 535, endPoint y: 345, distance: 72.1
click at [535, 345] on input "[PERSON_NAME] MUHAMOD" at bounding box center [794, 347] width 699 height 31
type input "[PERSON_NAME]"
click at [1071, 417] on button "Search" at bounding box center [1120, 433] width 98 height 32
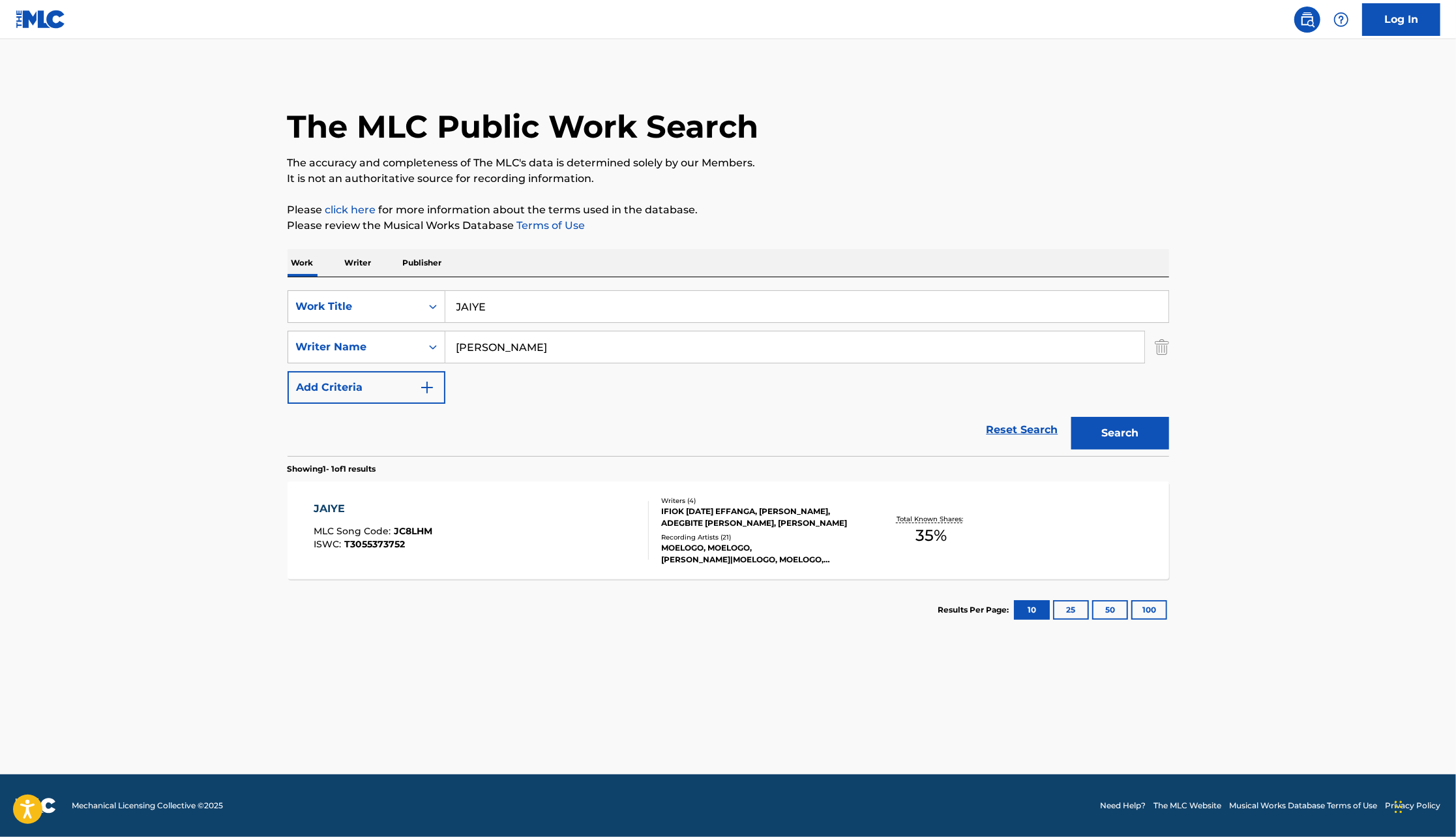
click at [729, 530] on div "Writers ( 4 ) IFIOK [DATE] EFFANGA, [PERSON_NAME], ADEGBITE [PERSON_NAME], [PER…" at bounding box center [753, 531] width 209 height 70
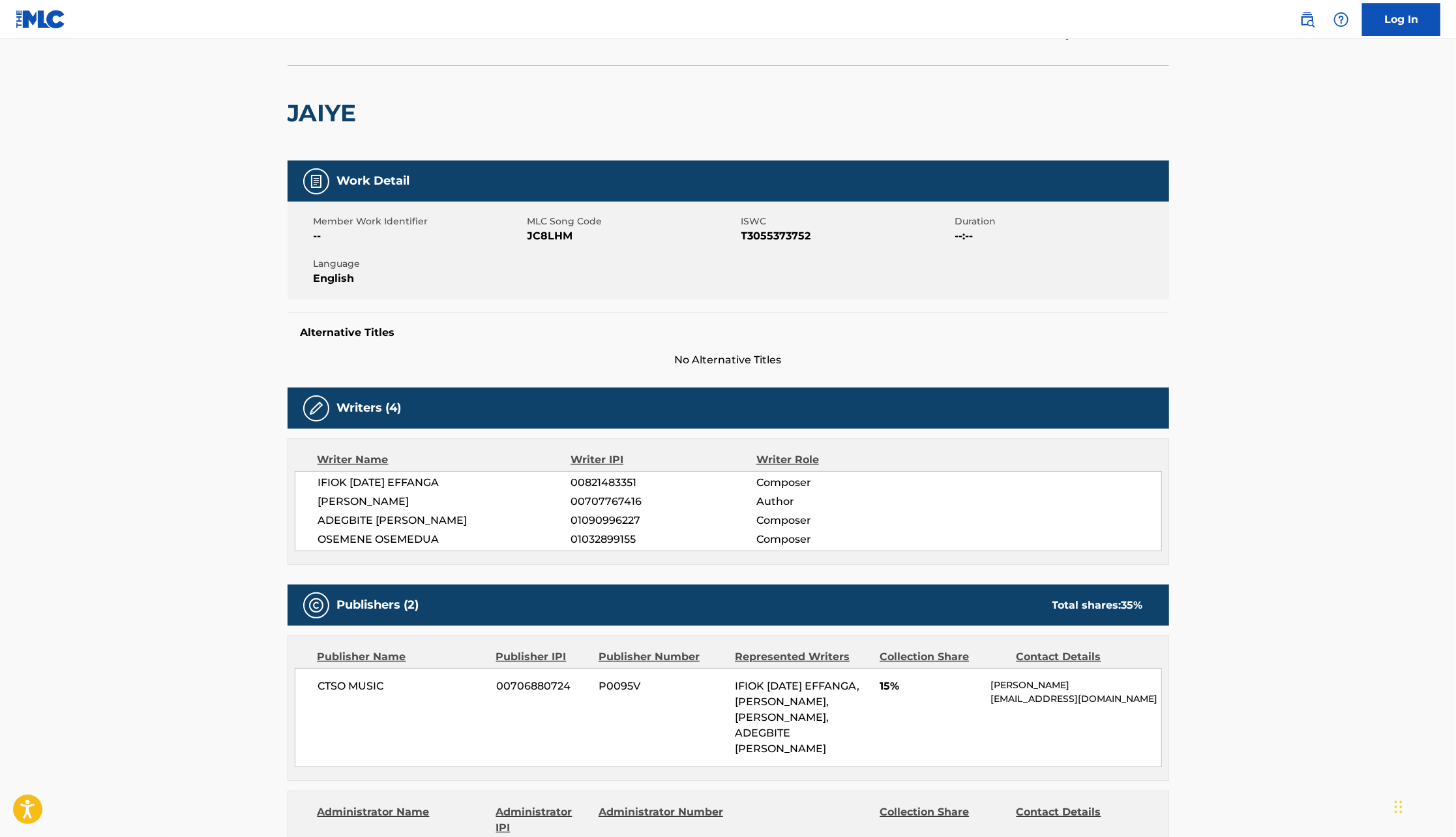
scroll to position [68, 0]
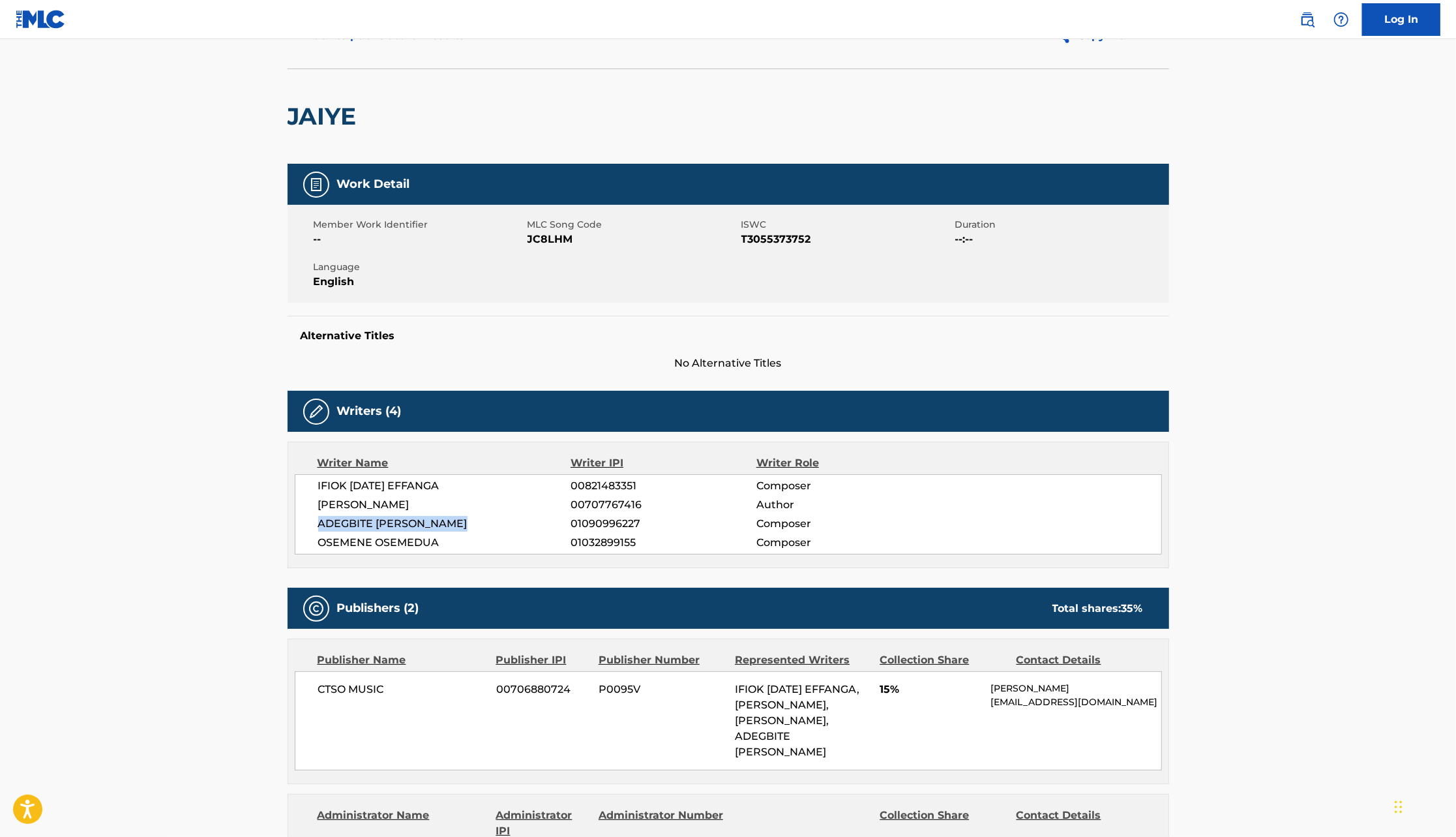
drag, startPoint x: 313, startPoint y: 526, endPoint x: 470, endPoint y: 525, distance: 157.0
click at [470, 525] on div "IFIOK [DATE] EFFANGA 00821483351 Composer [PERSON_NAME] 00707767416 Author ADEG…" at bounding box center [728, 514] width 867 height 80
copy span "ADEGBITE [PERSON_NAME]"
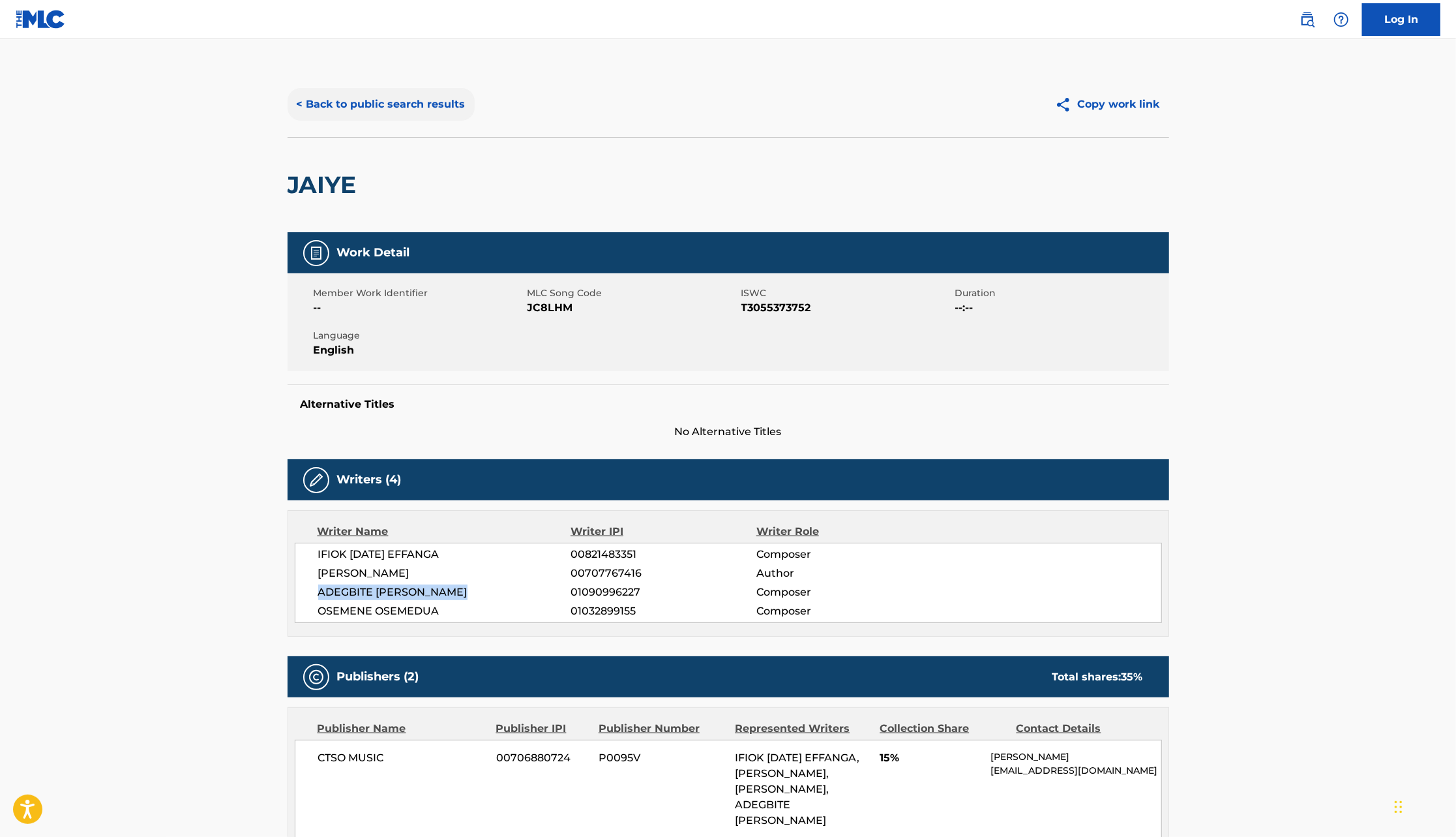
click at [396, 104] on button "< Back to public search results" at bounding box center [381, 104] width 187 height 32
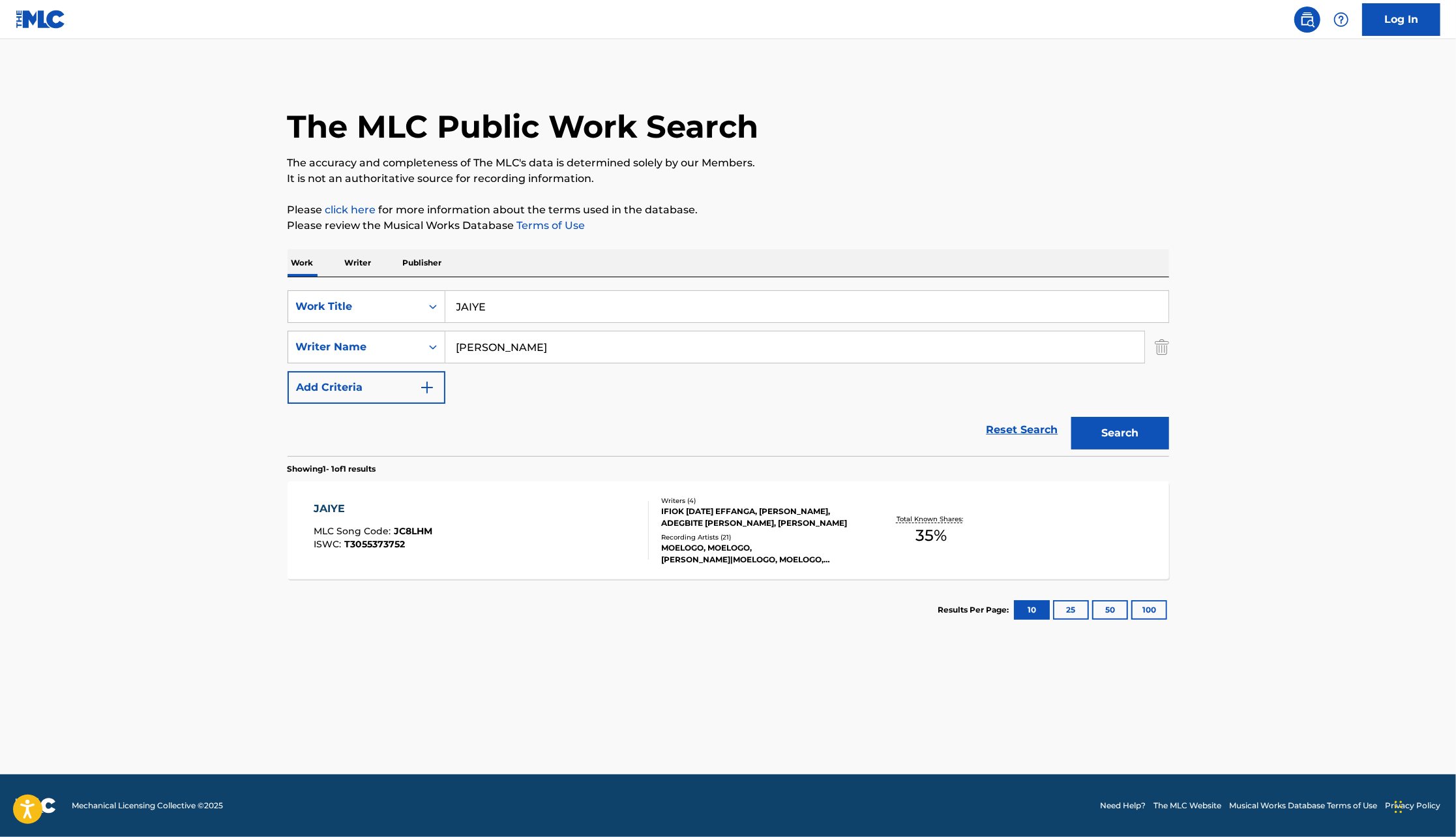
click at [361, 261] on p "Writer" at bounding box center [359, 262] width 35 height 27
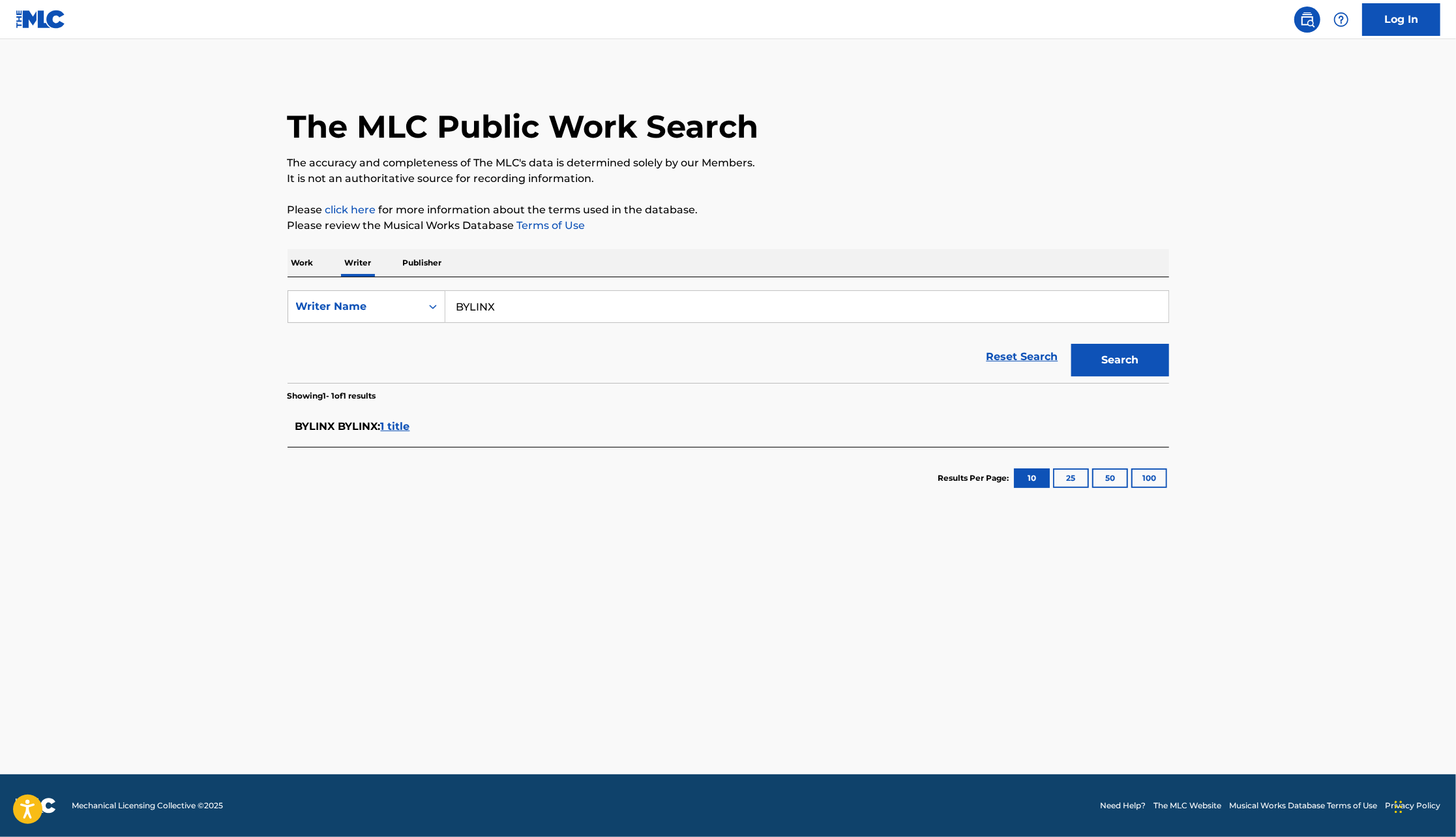
click at [535, 295] on input "BYLINX" at bounding box center [806, 307] width 723 height 31
paste input "ADEGBITE [PERSON_NAME]"
type input "ADEGBITE [PERSON_NAME]"
click at [1071, 344] on button "Search" at bounding box center [1120, 359] width 98 height 32
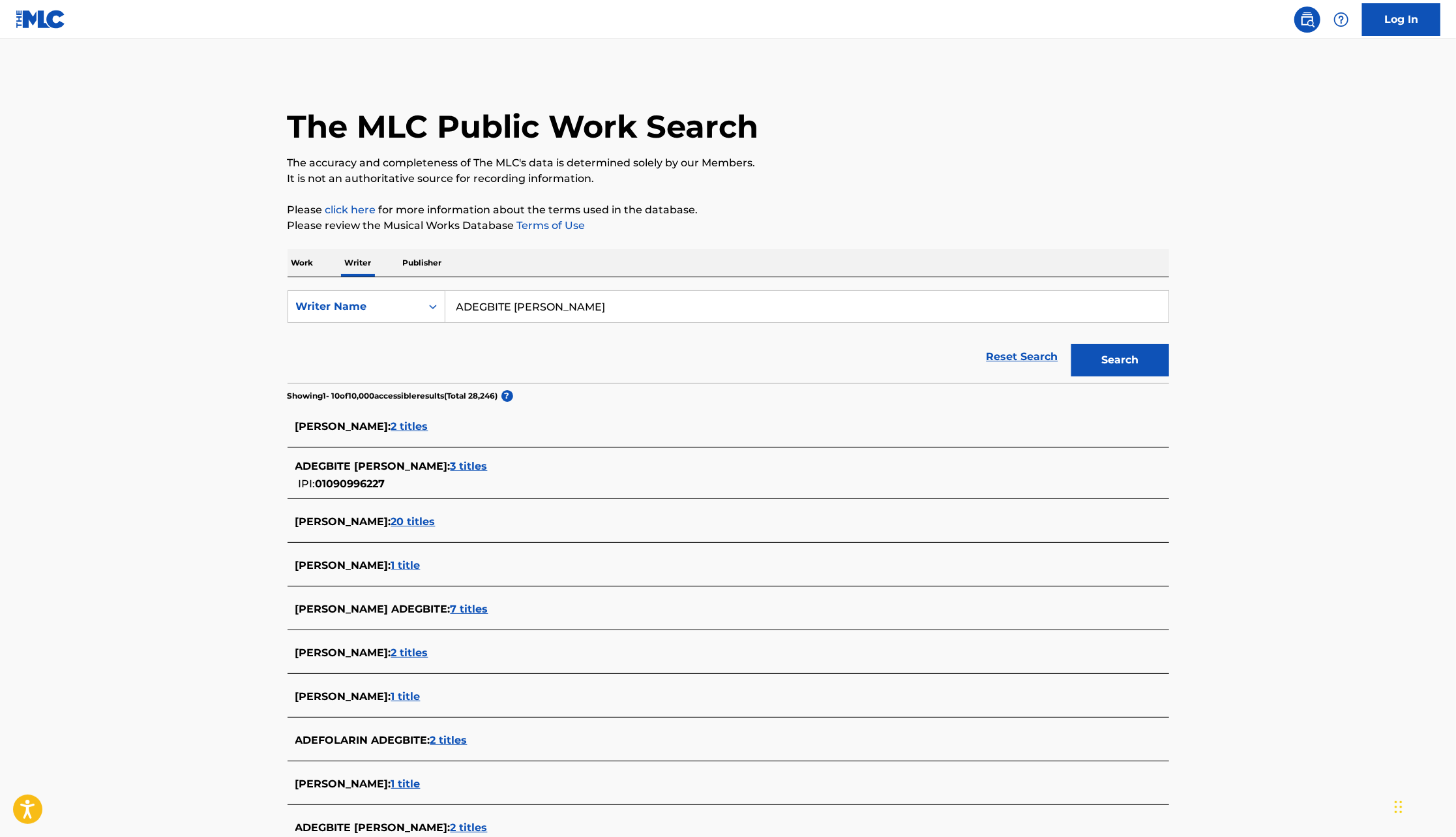
click at [466, 464] on span "3 titles" at bounding box center [469, 466] width 38 height 12
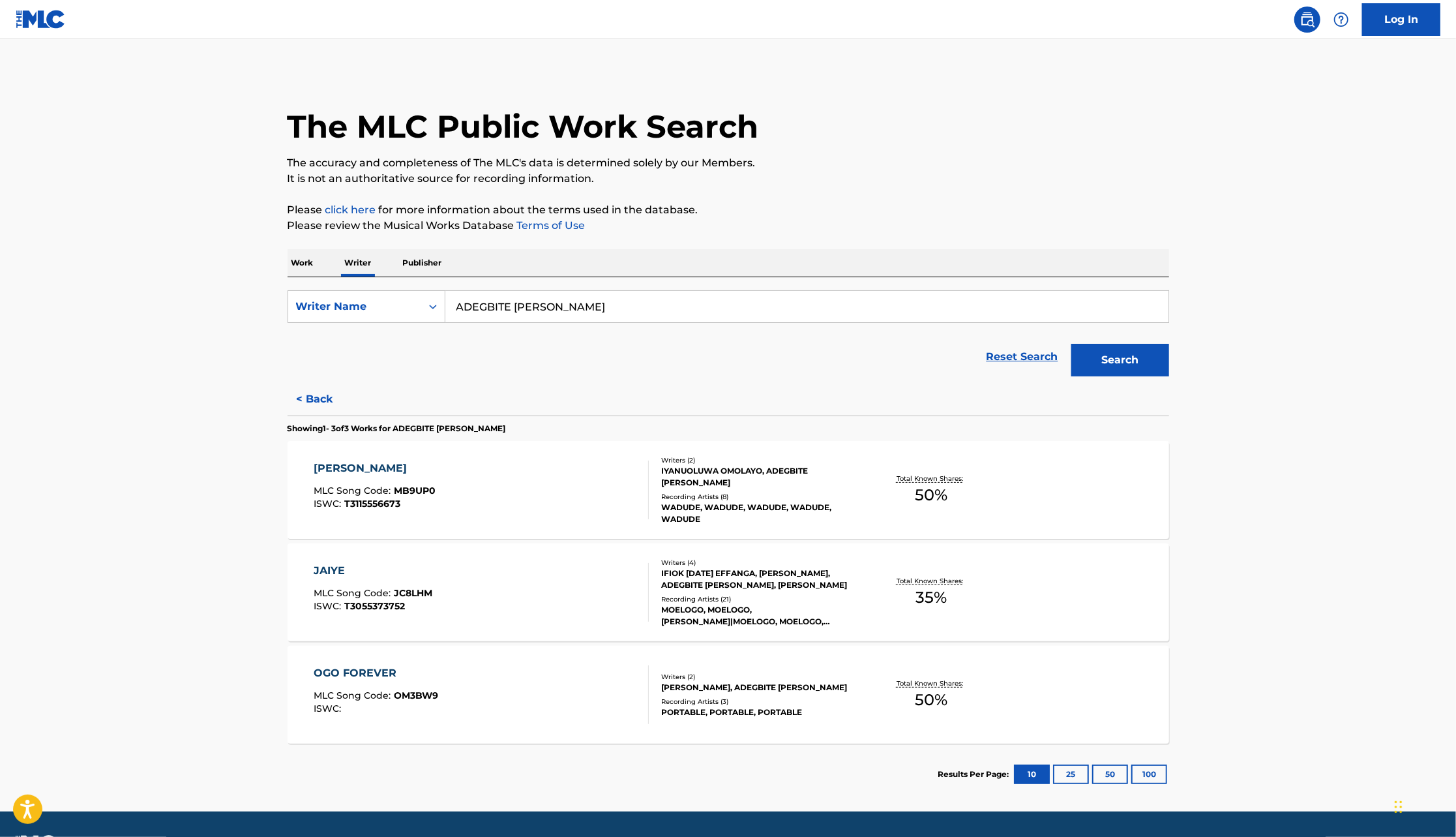
click at [791, 672] on div "Writers ( 2 )" at bounding box center [759, 676] width 197 height 10
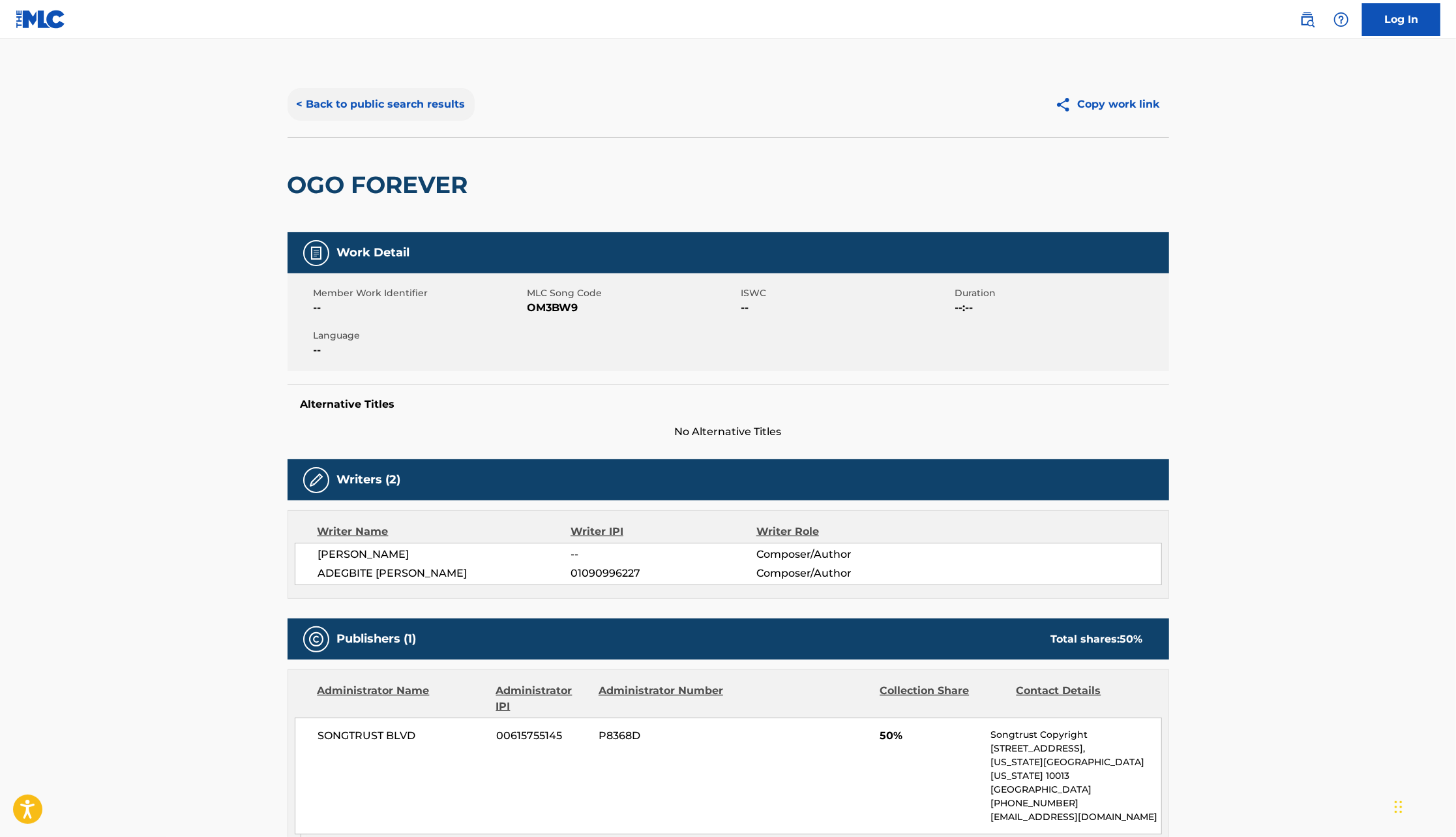
click at [356, 97] on button "< Back to public search results" at bounding box center [381, 104] width 187 height 32
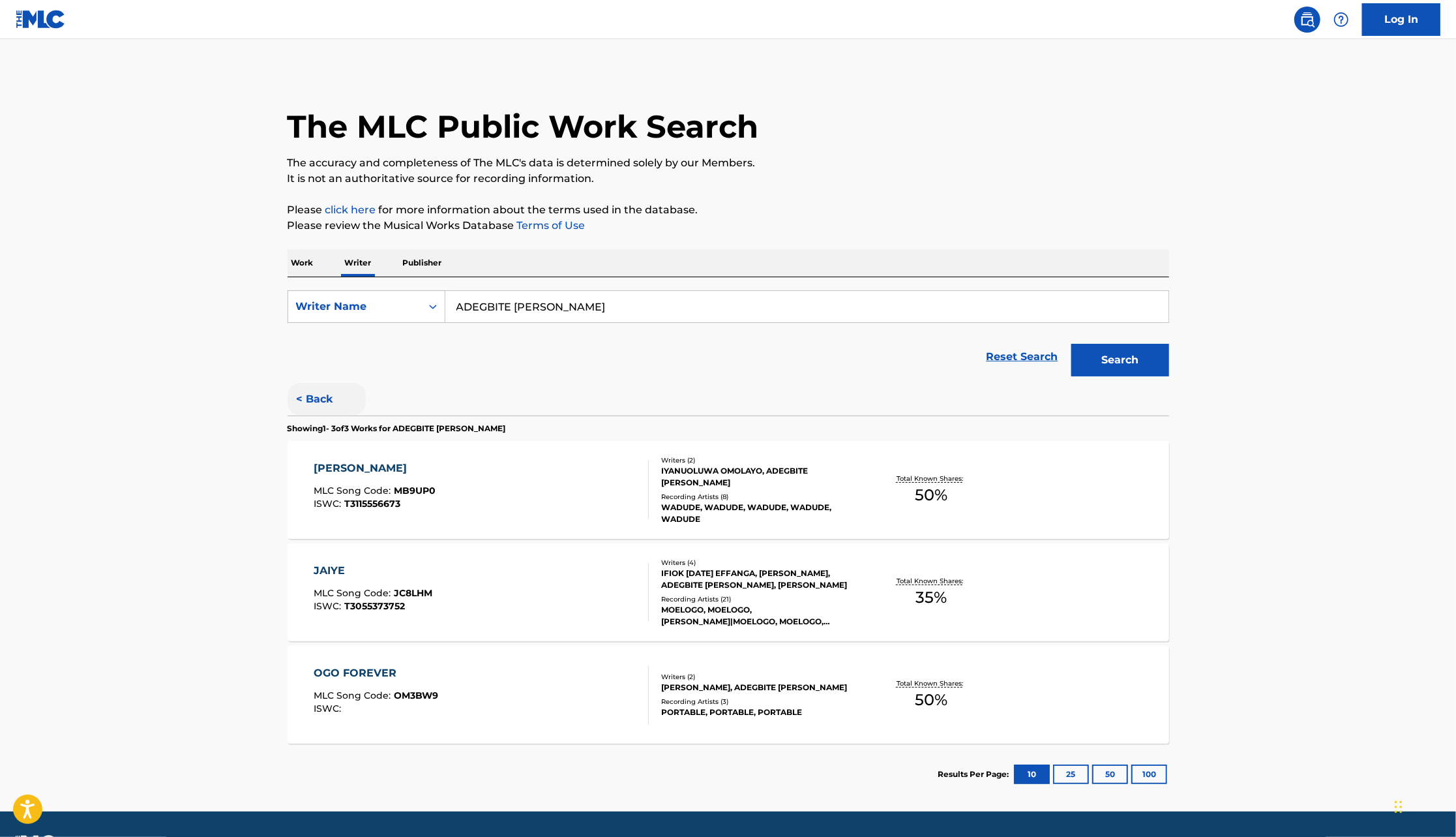
click at [321, 397] on button "< Back" at bounding box center [326, 399] width 78 height 32
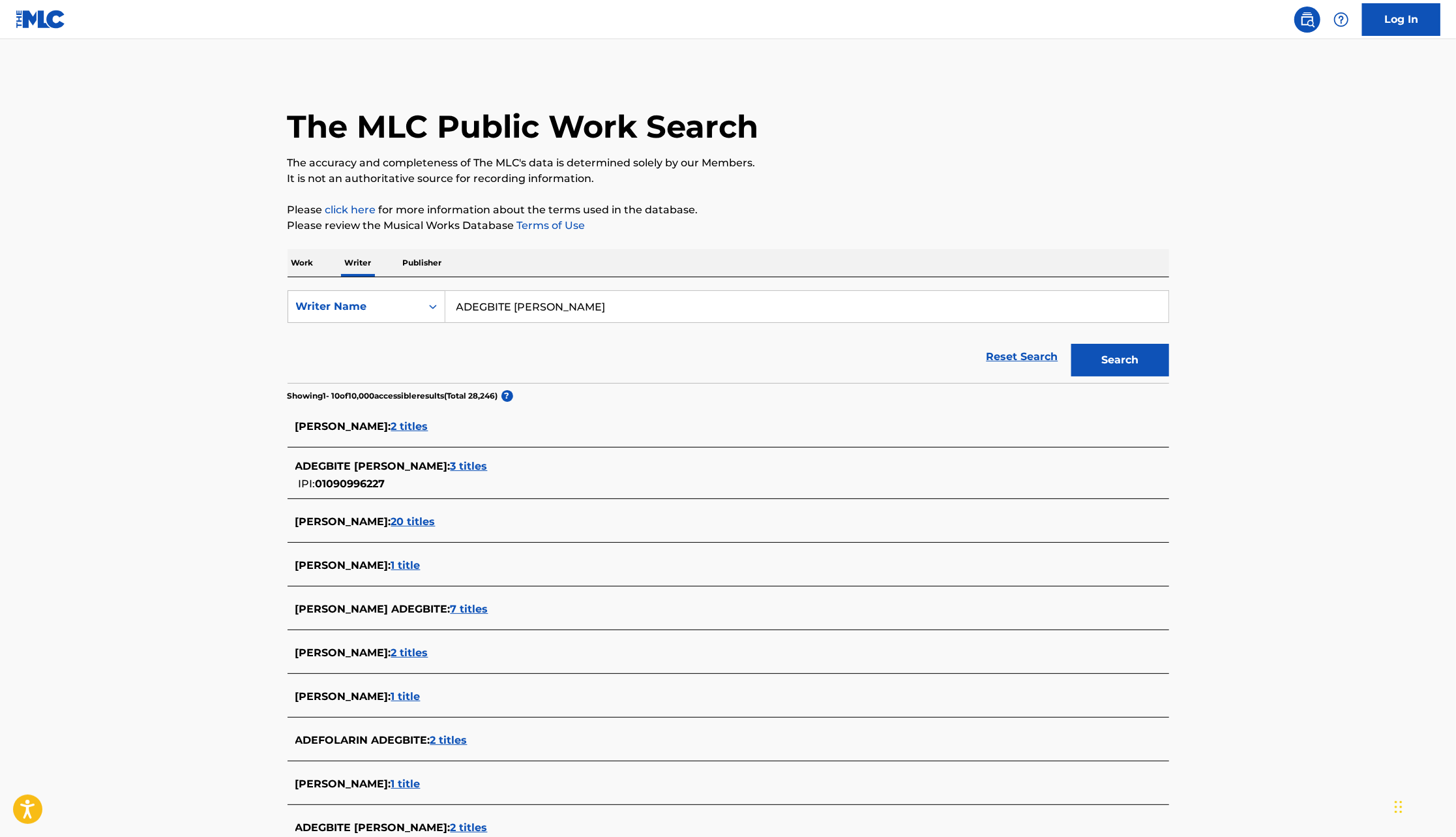
click at [428, 425] on span "2 titles" at bounding box center [409, 426] width 38 height 12
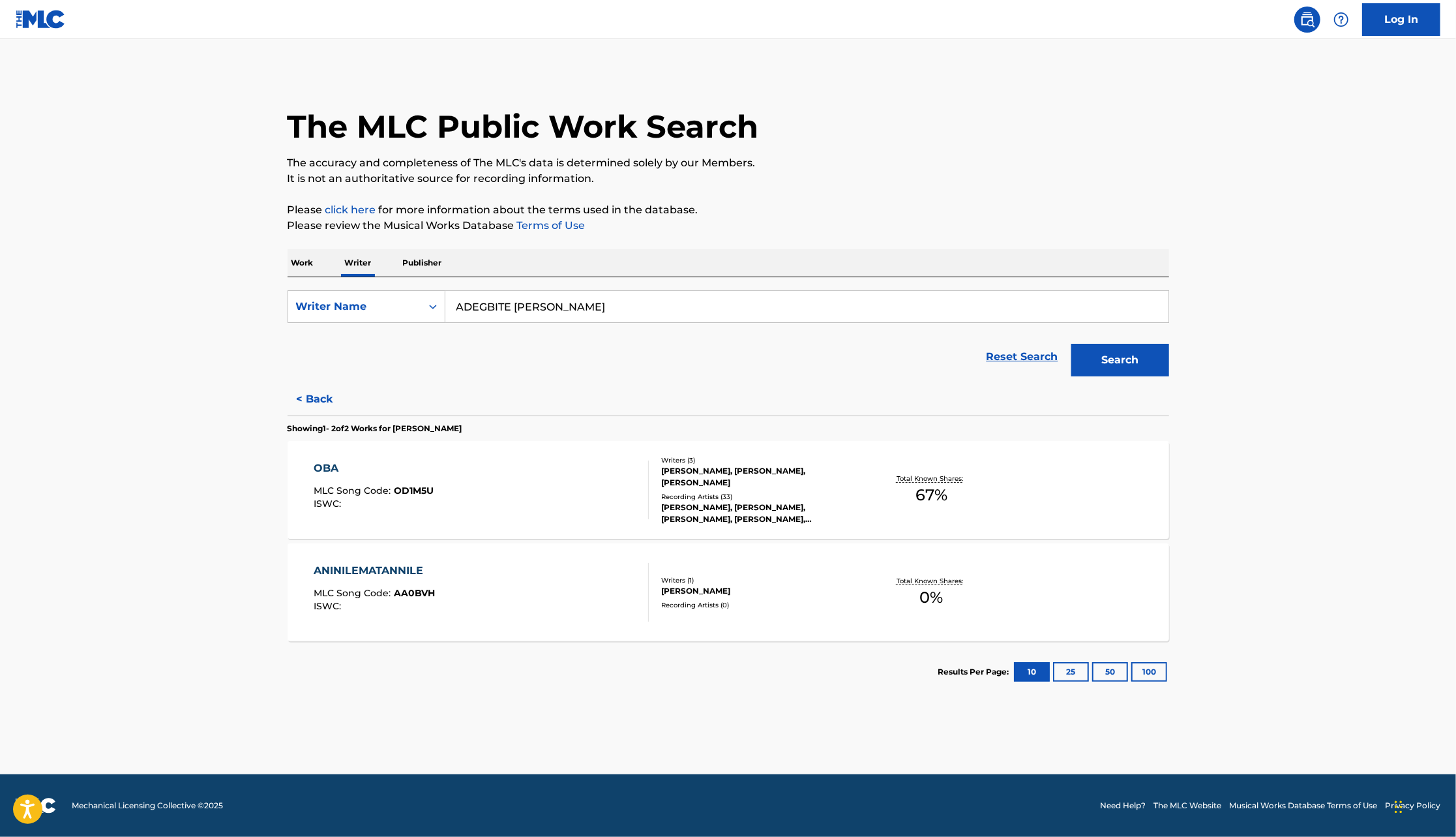
click at [694, 497] on div "Recording Artists ( 33 )" at bounding box center [759, 496] width 197 height 10
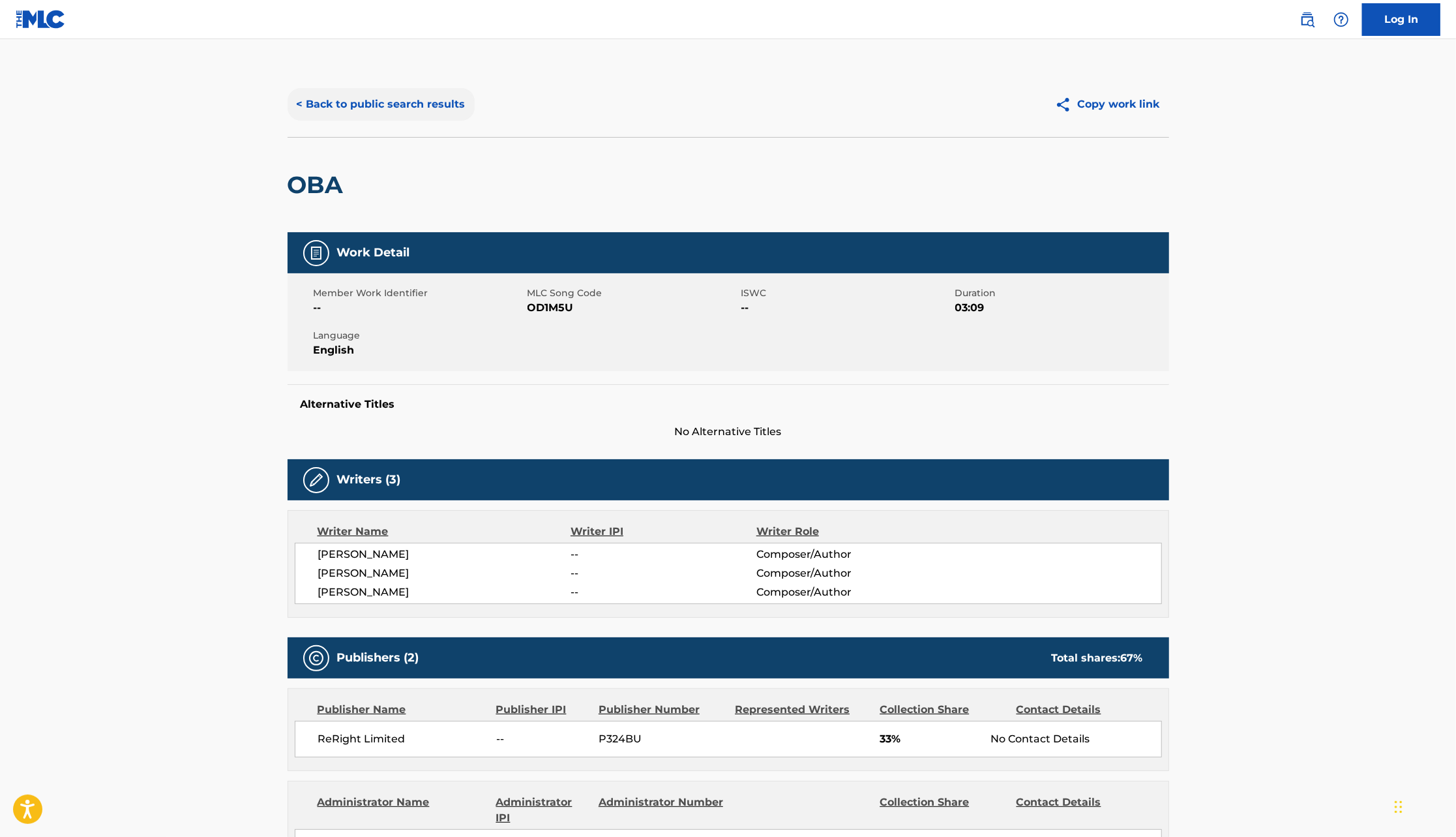
click at [385, 102] on button "< Back to public search results" at bounding box center [381, 104] width 187 height 32
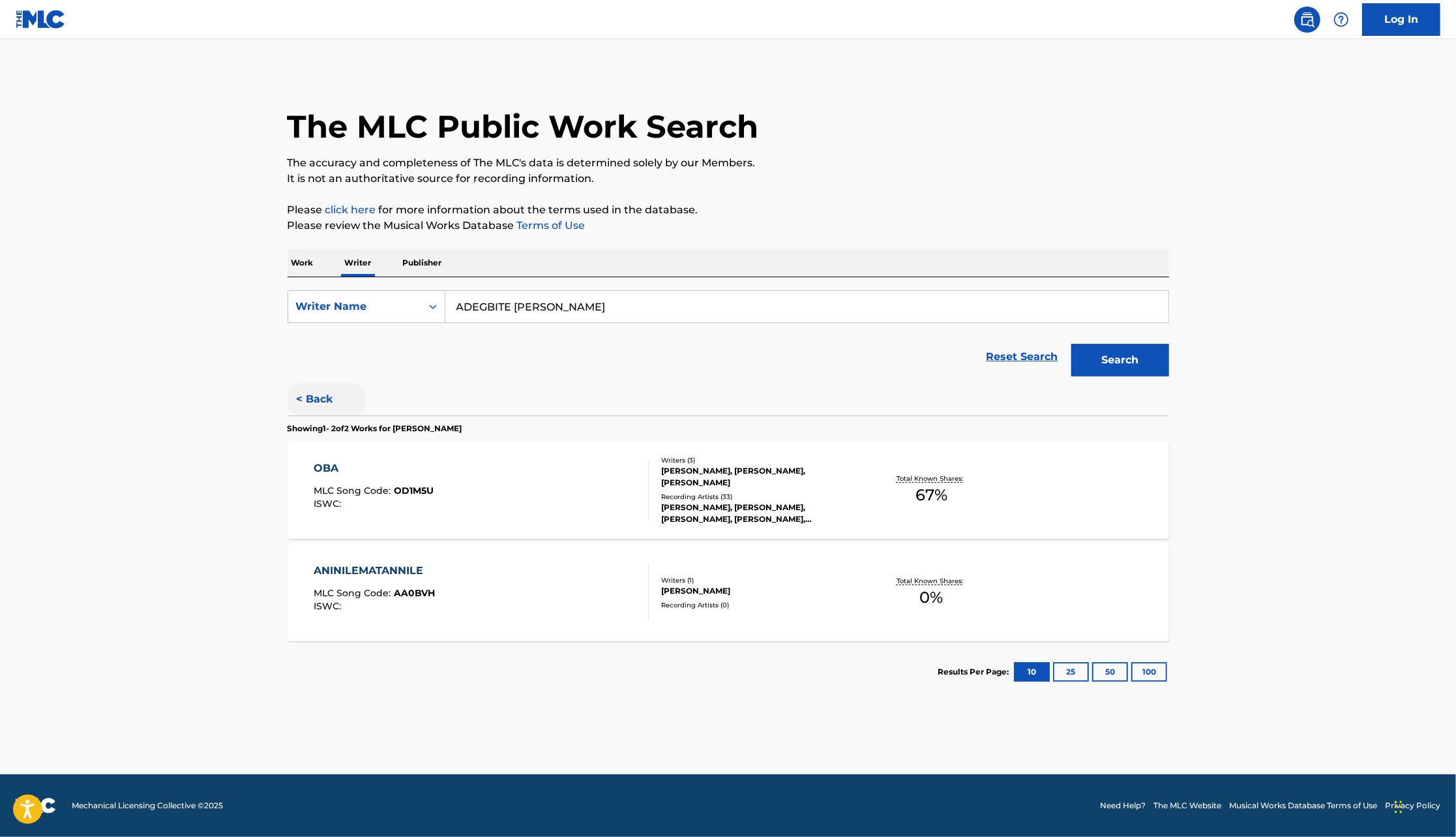
click at [318, 390] on button "< Back" at bounding box center [326, 399] width 78 height 32
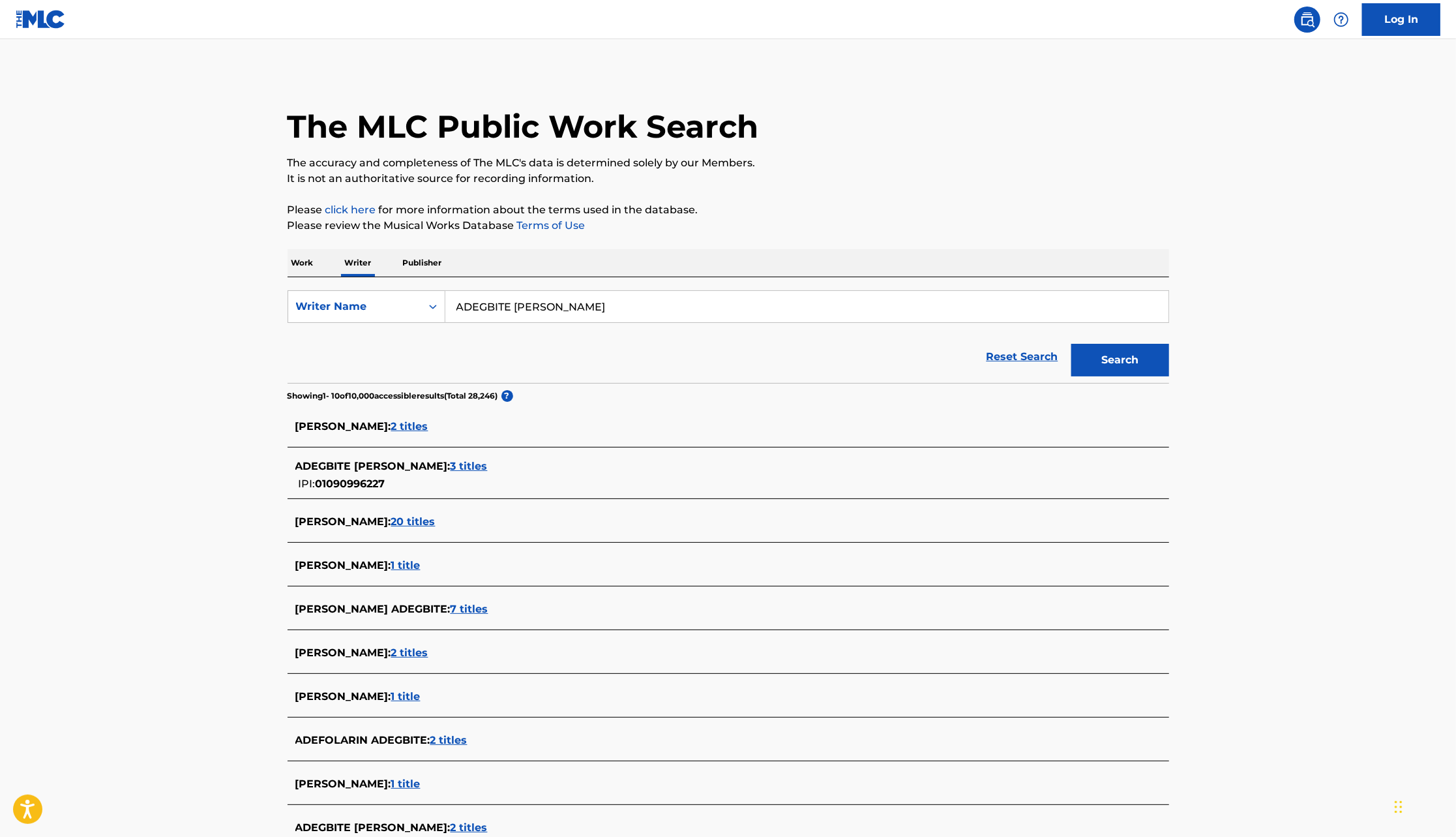
click at [417, 522] on span "20 titles" at bounding box center [413, 521] width 45 height 12
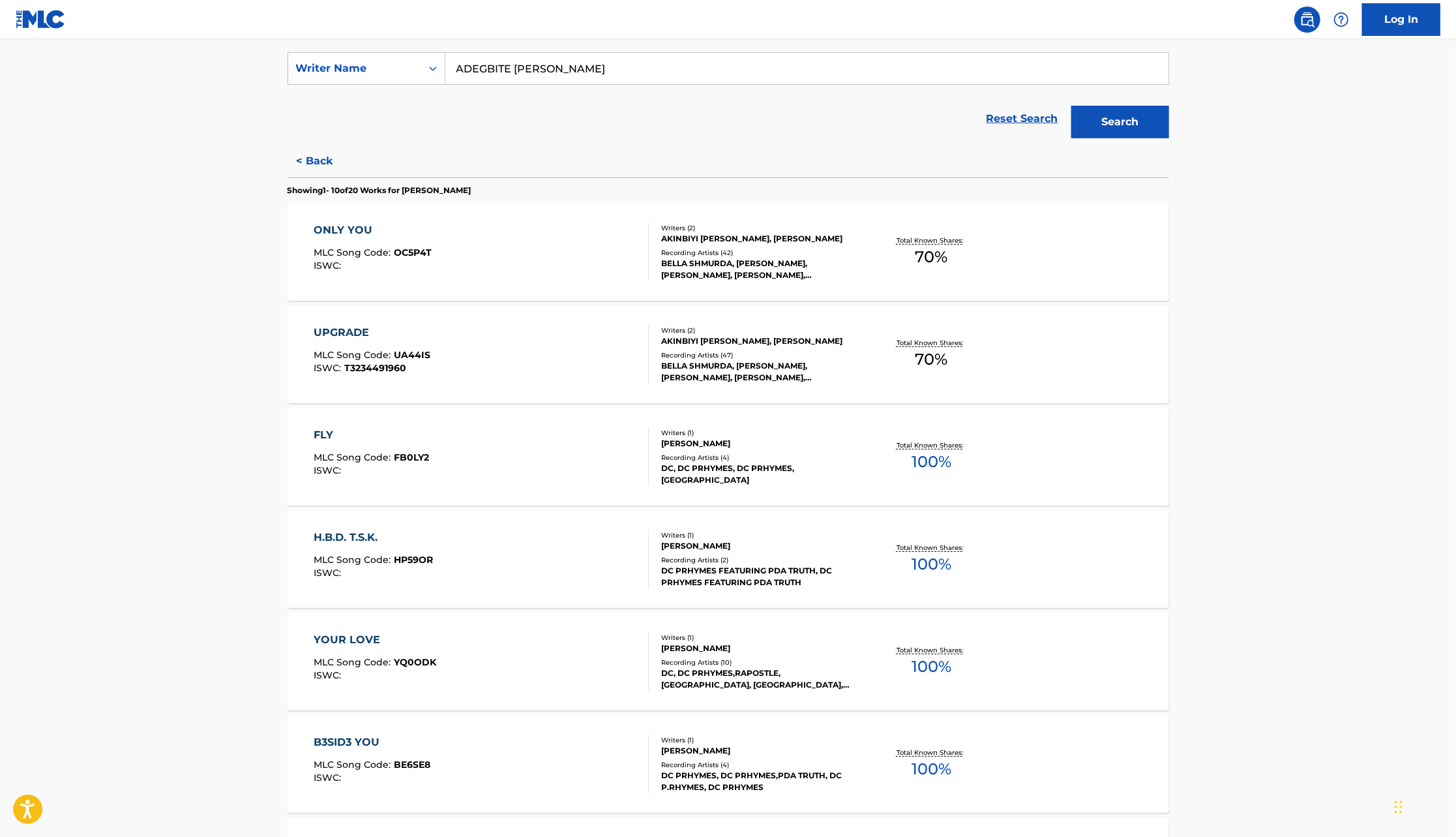
scroll to position [95, 0]
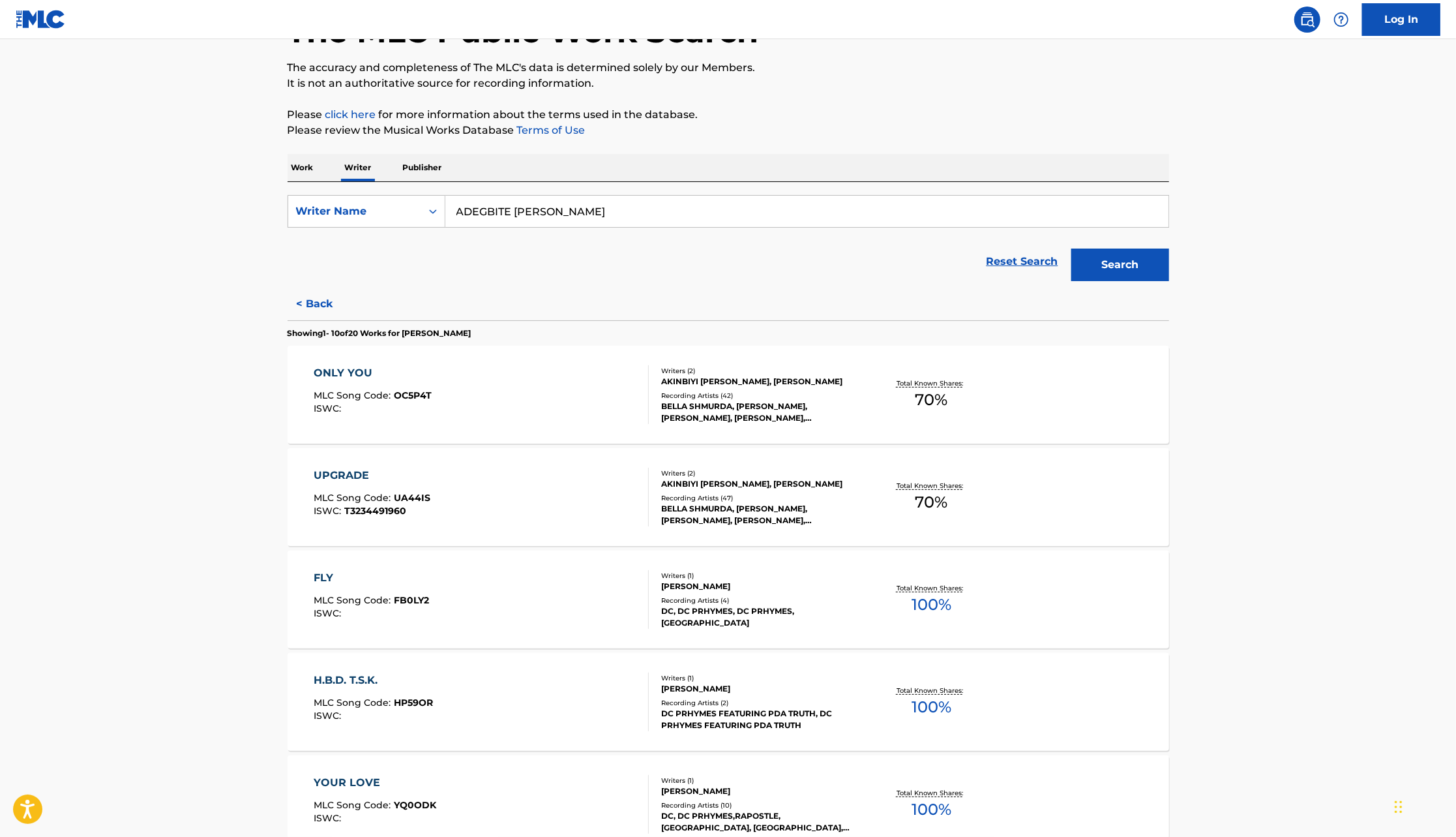
click at [779, 504] on div "BELLA SHMURDA, [PERSON_NAME], [PERSON_NAME], [PERSON_NAME], [PERSON_NAME]" at bounding box center [759, 514] width 197 height 24
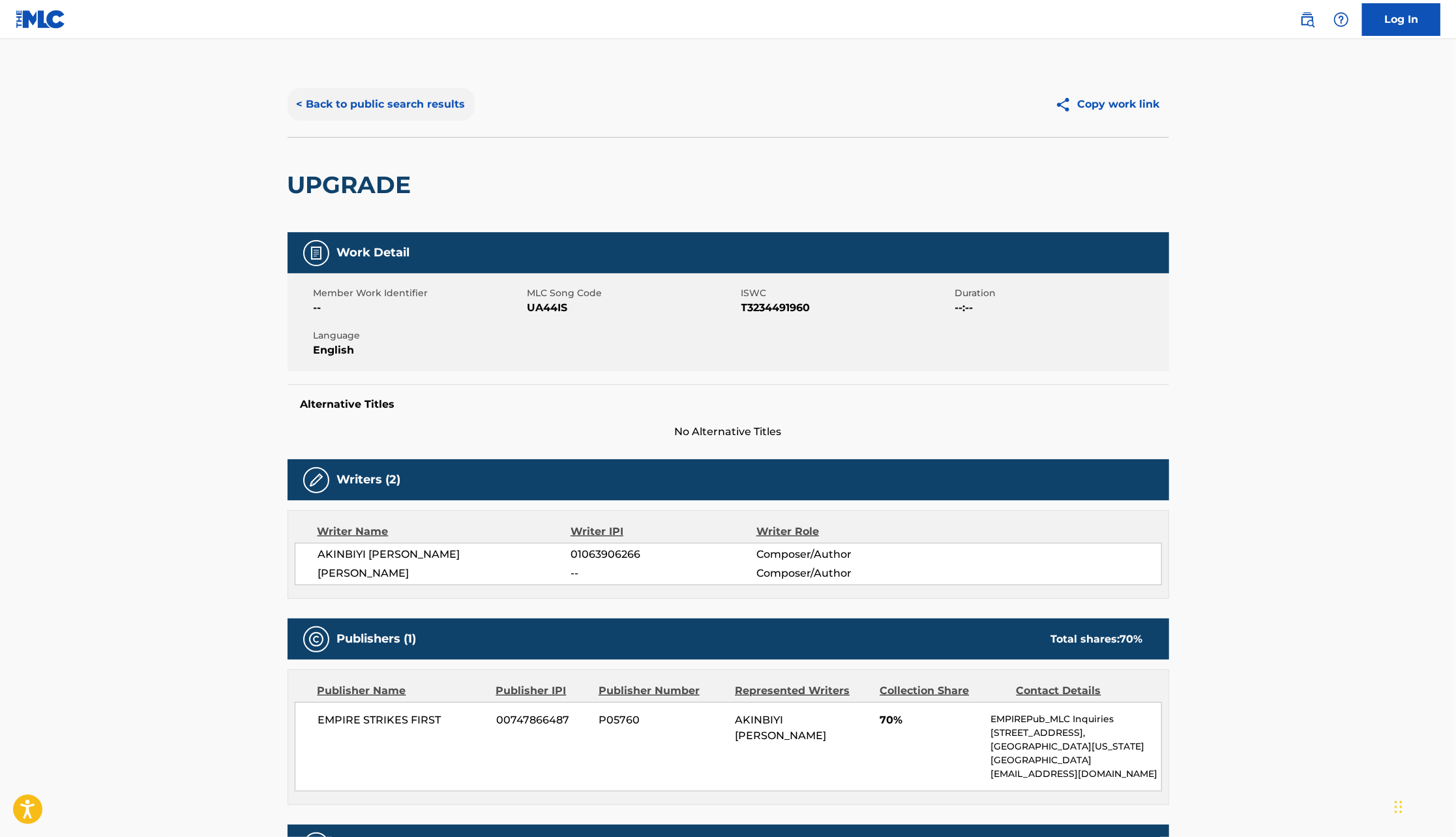
click at [449, 110] on button "< Back to public search results" at bounding box center [381, 104] width 187 height 32
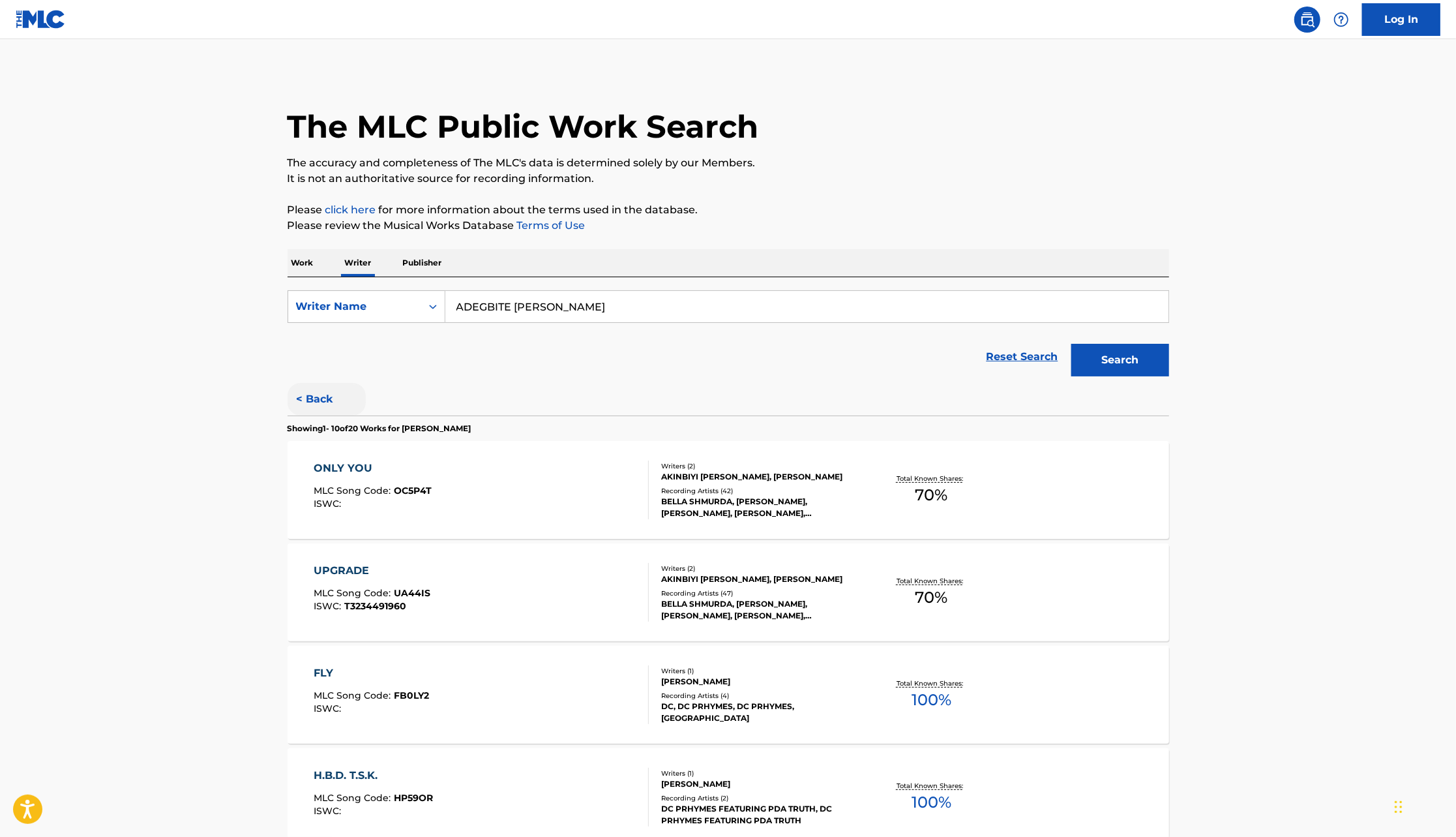
click at [319, 401] on button "< Back" at bounding box center [326, 399] width 78 height 32
